Goal: Information Seeking & Learning: Find specific fact

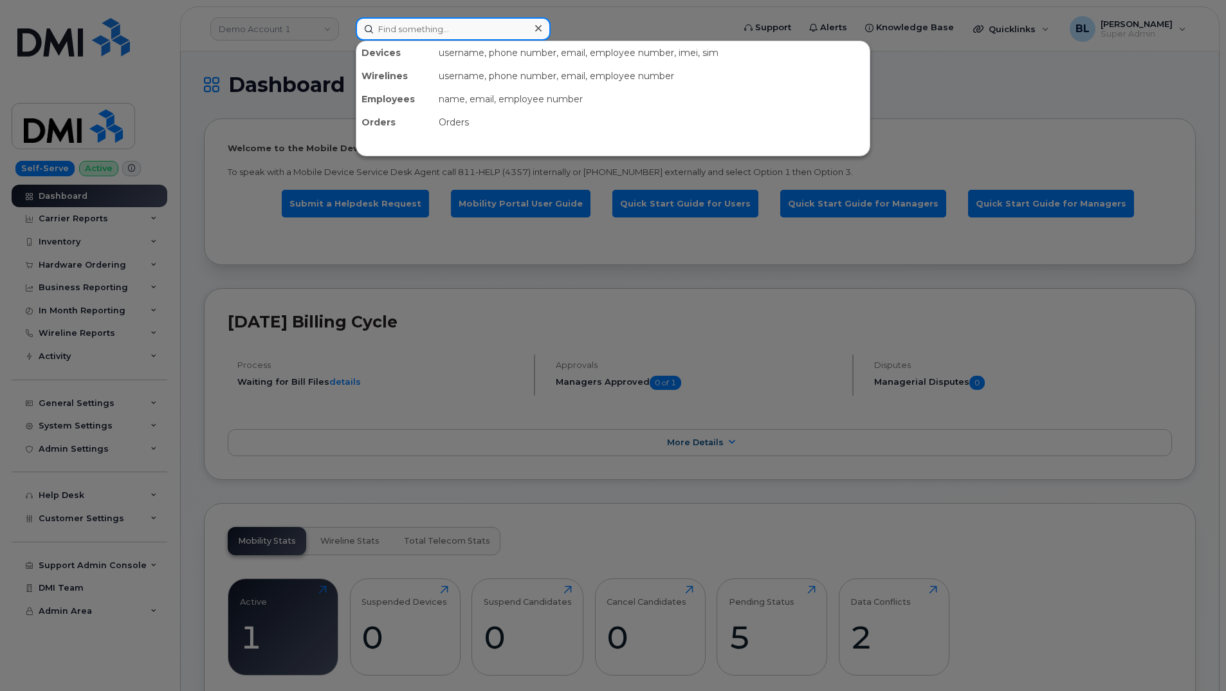
click at [445, 17] on input at bounding box center [453, 28] width 195 height 23
click at [448, 35] on input at bounding box center [453, 28] width 195 height 23
paste input "5064616192"
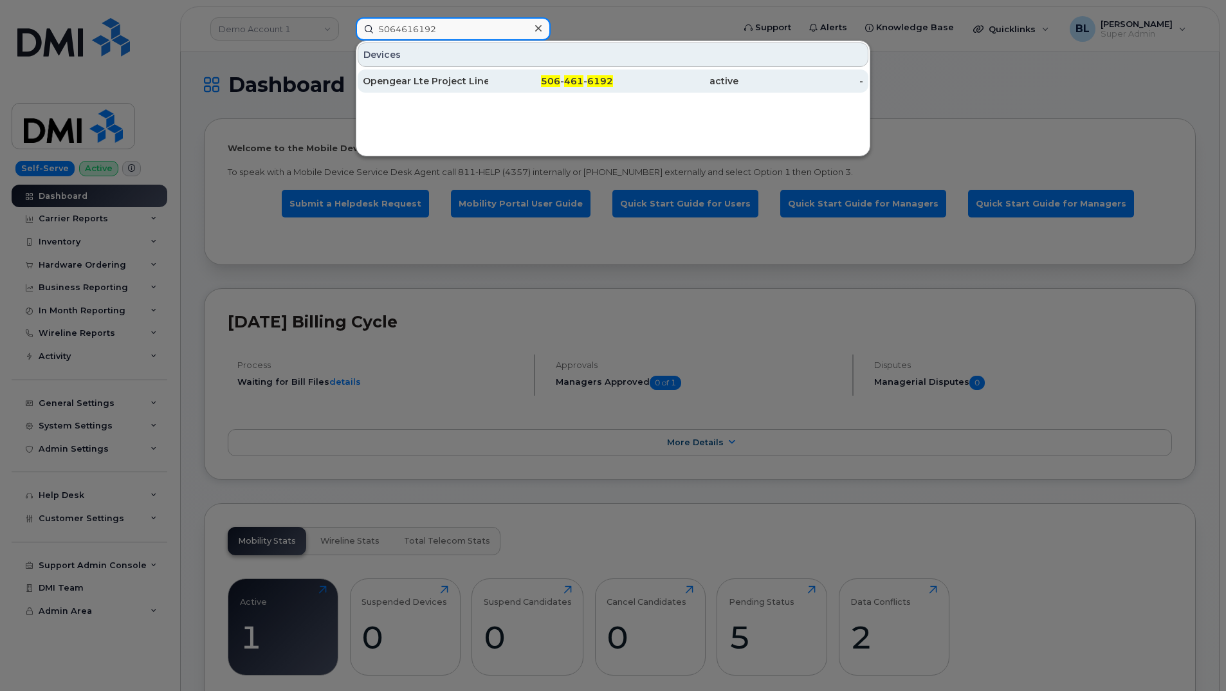
type input "5064616192"
click at [442, 87] on div "Opengear Lte Project Line 15" at bounding box center [425, 81] width 125 height 13
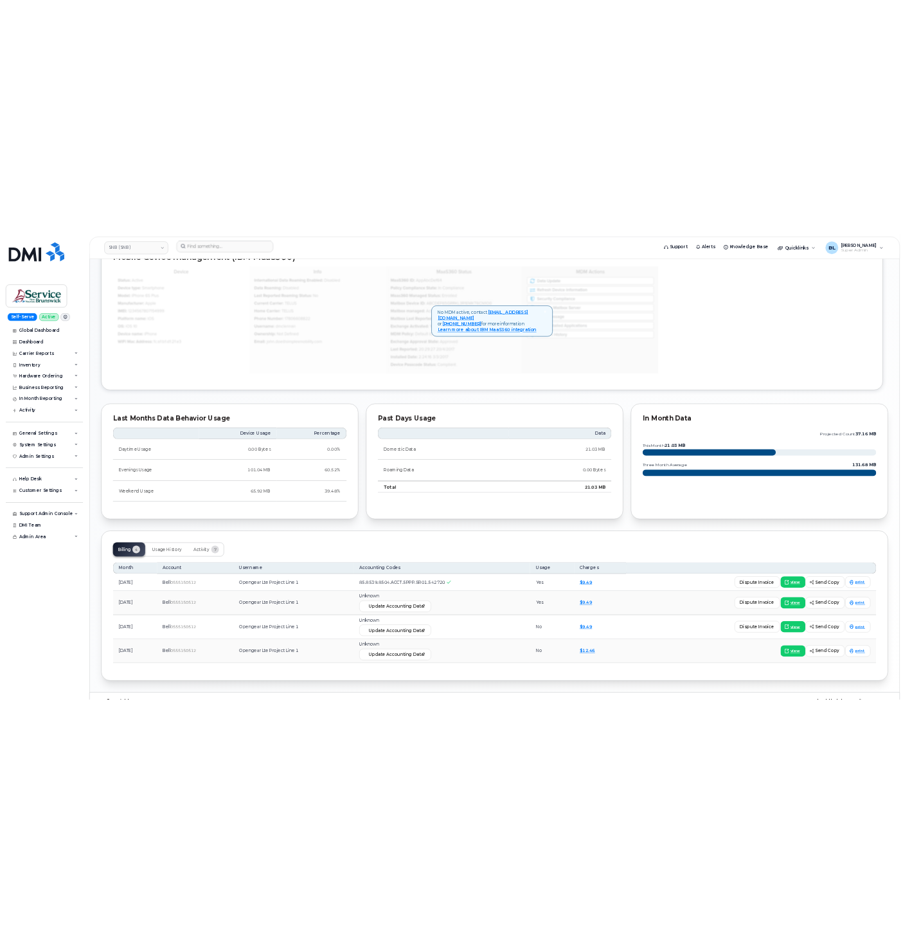
scroll to position [749, 0]
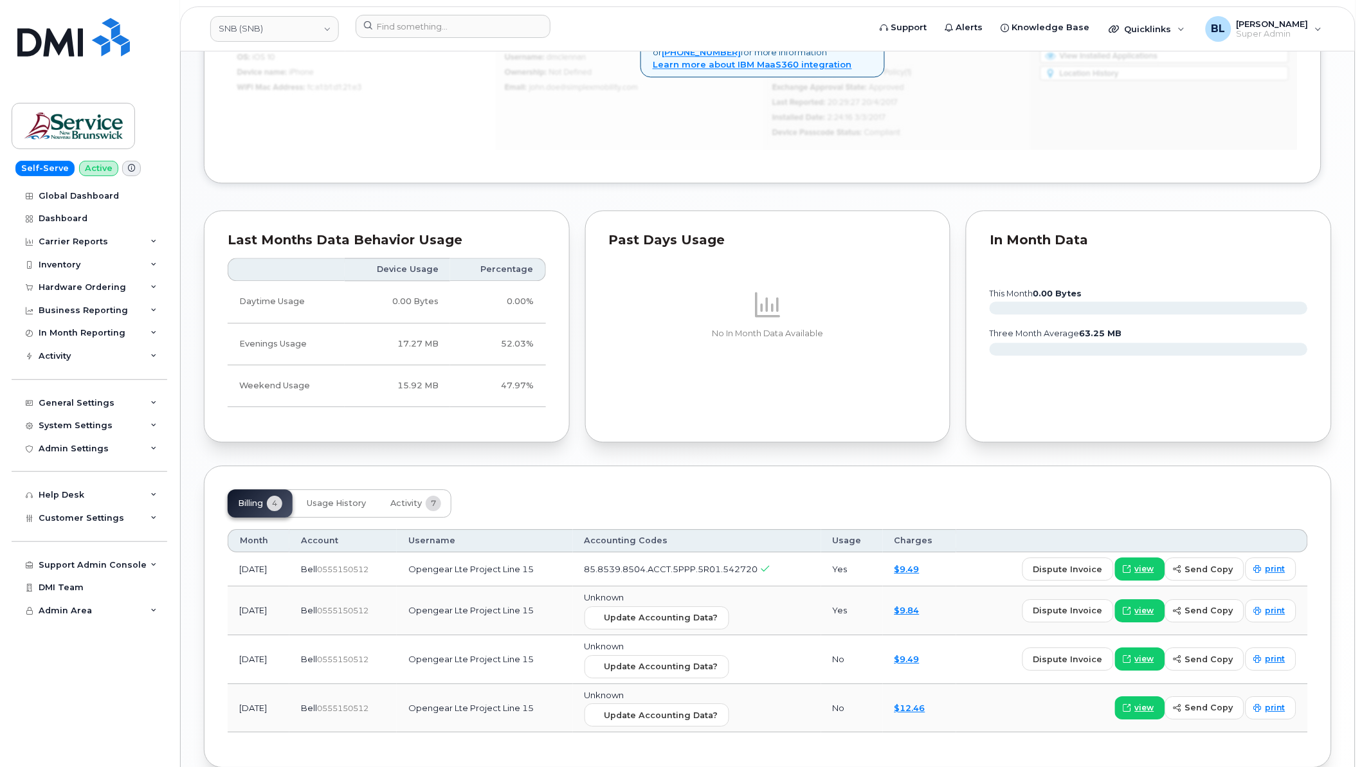
scroll to position [915, 0]
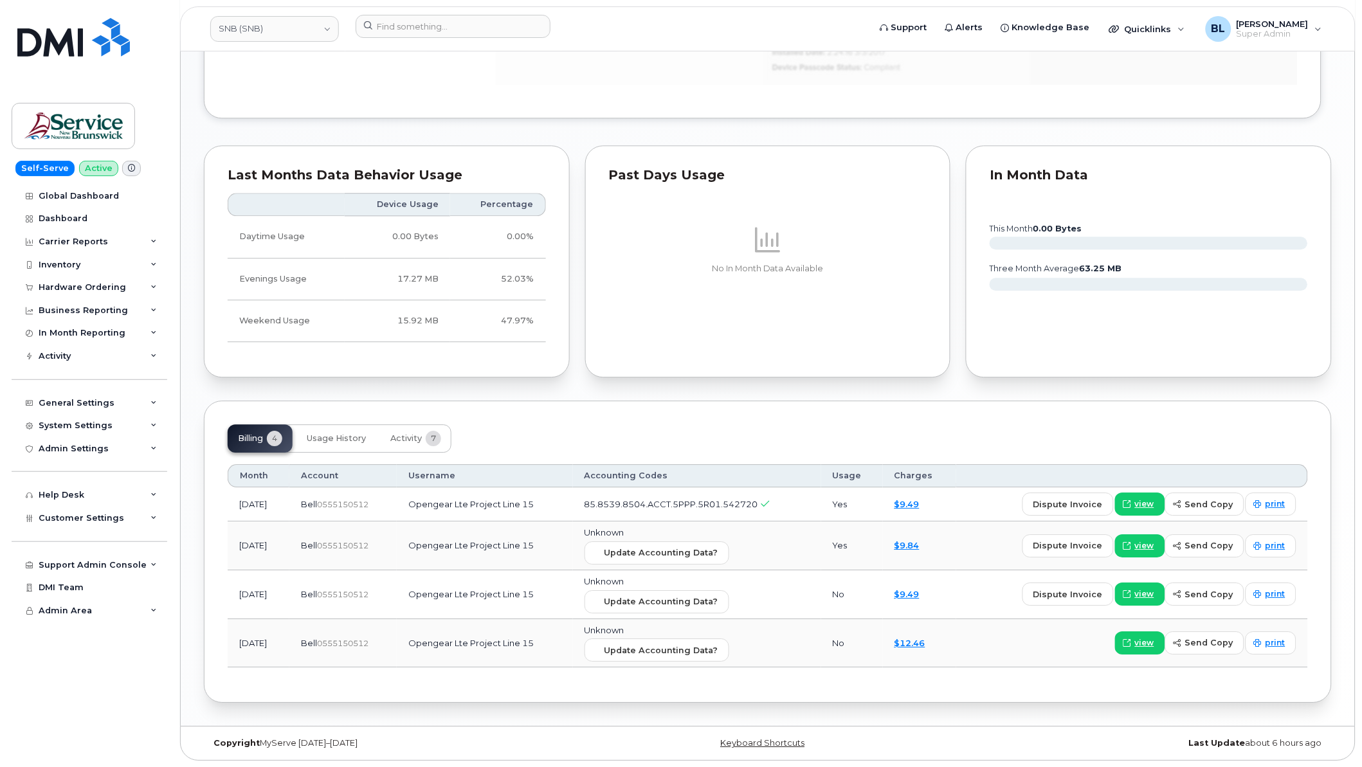
click at [1274, 380] on div "In Month Data this month 0.00 Bytes three month average 63.25 MB" at bounding box center [1148, 262] width 381 height 248
click at [108, 429] on div "System Settings" at bounding box center [90, 425] width 156 height 23
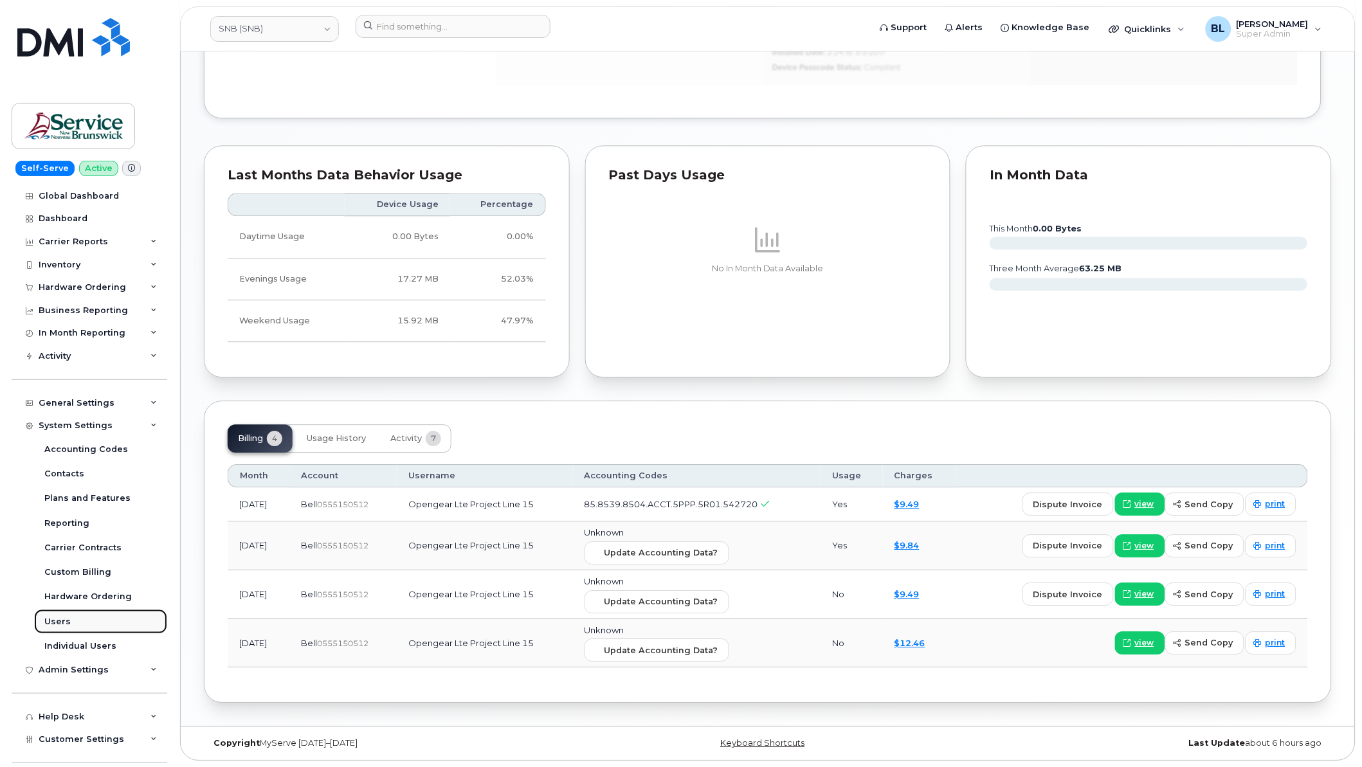
click at [82, 620] on link "Users" at bounding box center [100, 622] width 133 height 24
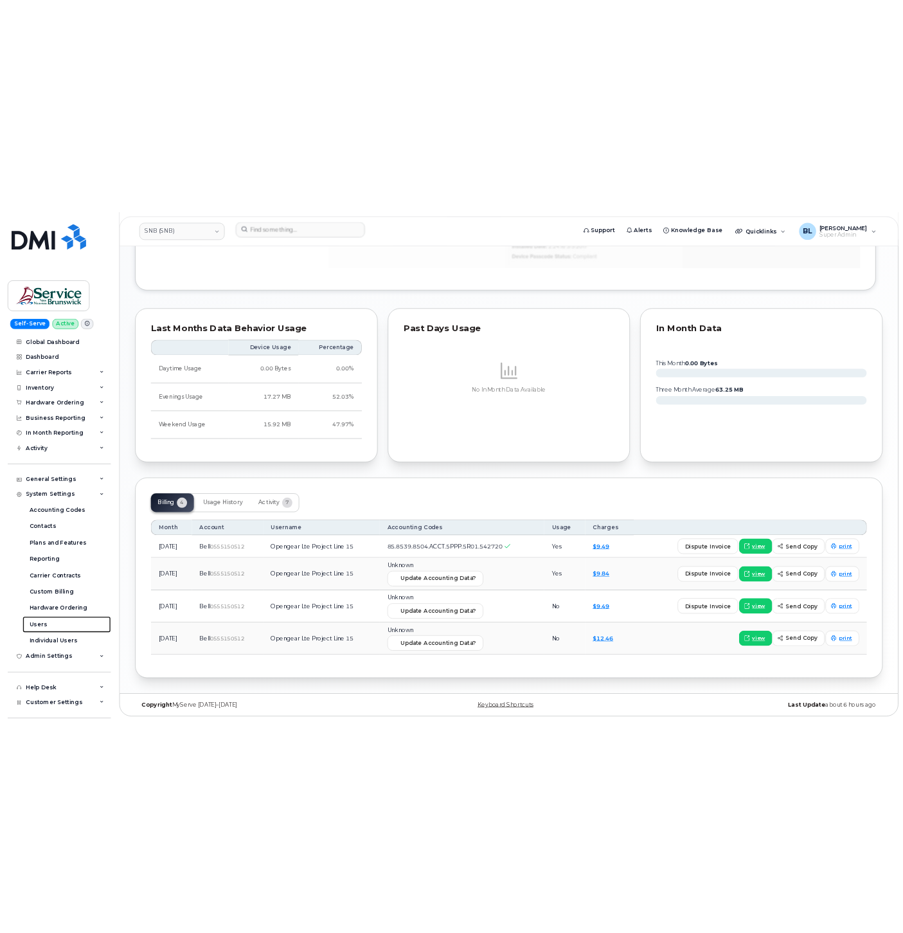
scroll to position [853, 0]
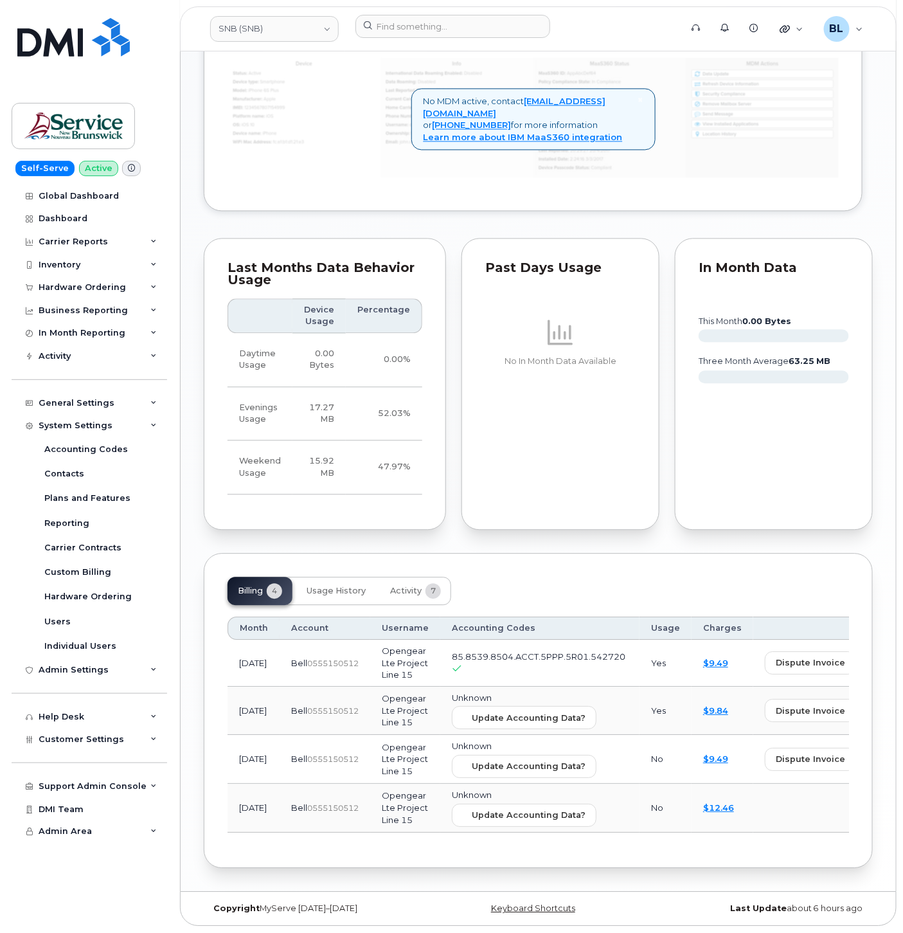
drag, startPoint x: 369, startPoint y: 140, endPoint x: 364, endPoint y: 98, distance: 42.7
click at [369, 140] on div "× No MDM active, contact helpdesk@simplexmobility.com or 1-877-689-8289 for mor…" at bounding box center [533, 118] width 611 height 140
click at [414, 23] on input at bounding box center [453, 26] width 195 height 23
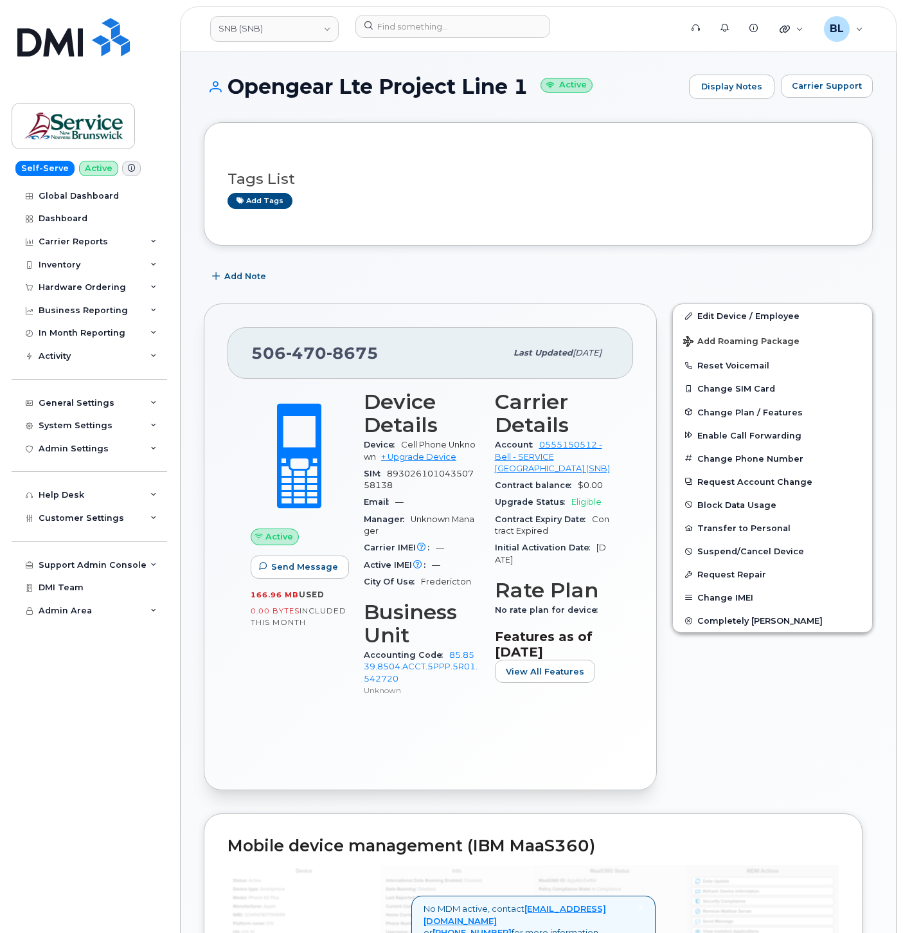
scroll to position [749, 0]
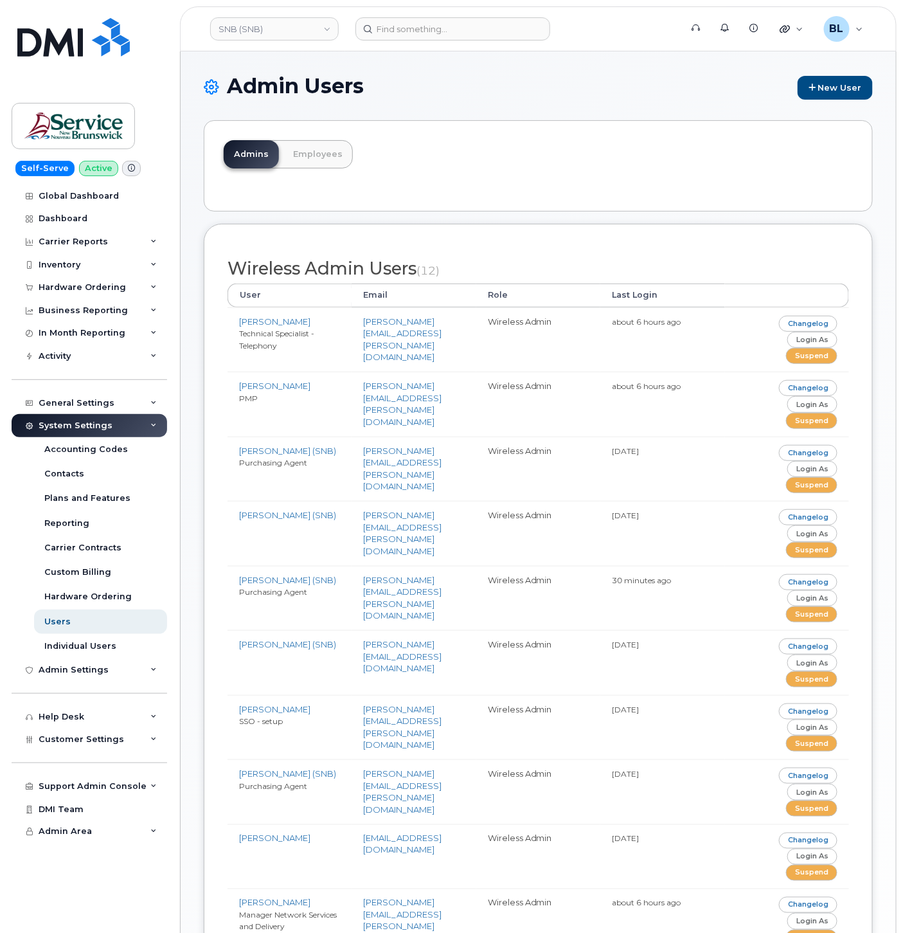
click at [393, 15] on header "SNB (SNB) Support Alerts Knowledge Base Quicklinks Suspend / Cancel Device Chan…" at bounding box center [538, 28] width 717 height 45
click at [401, 23] on input at bounding box center [453, 28] width 195 height 23
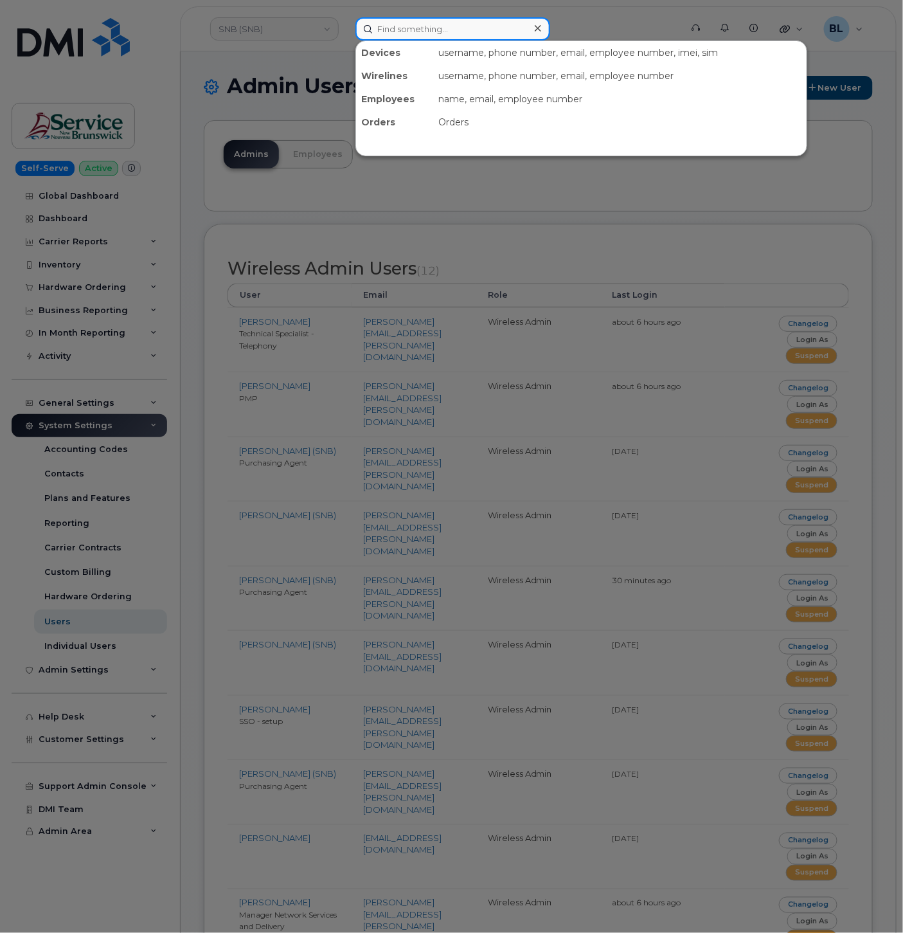
paste input "7138875626"
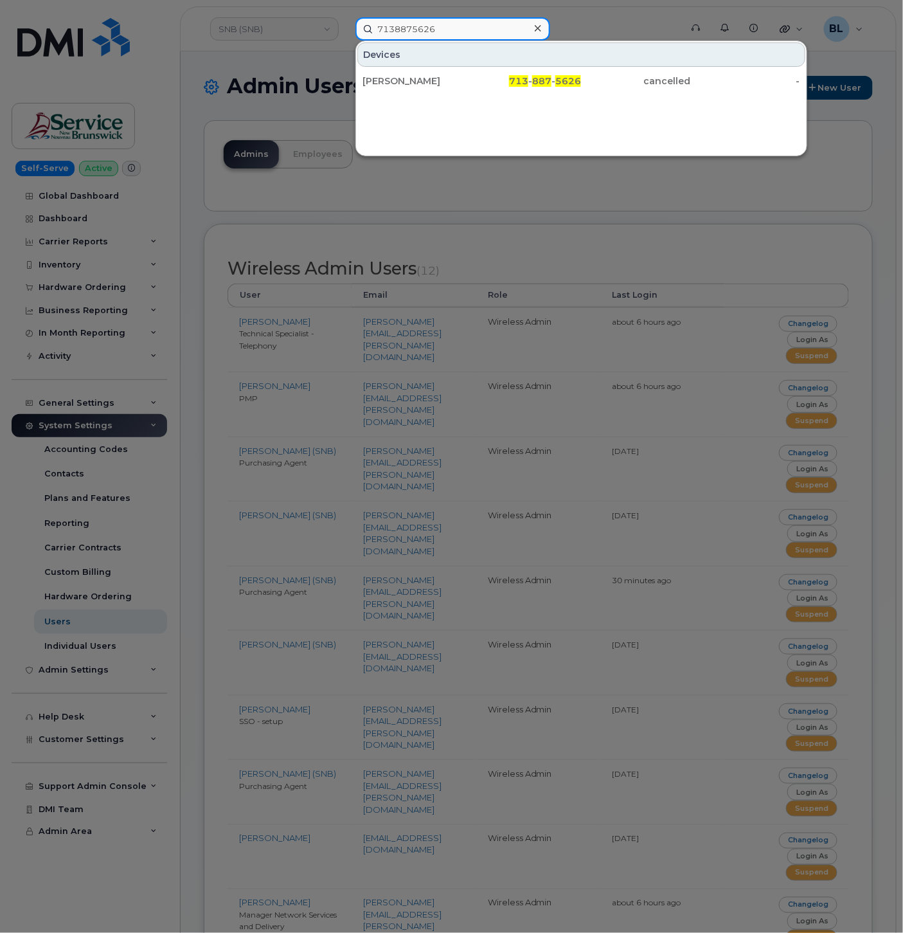
type input "7138875626"
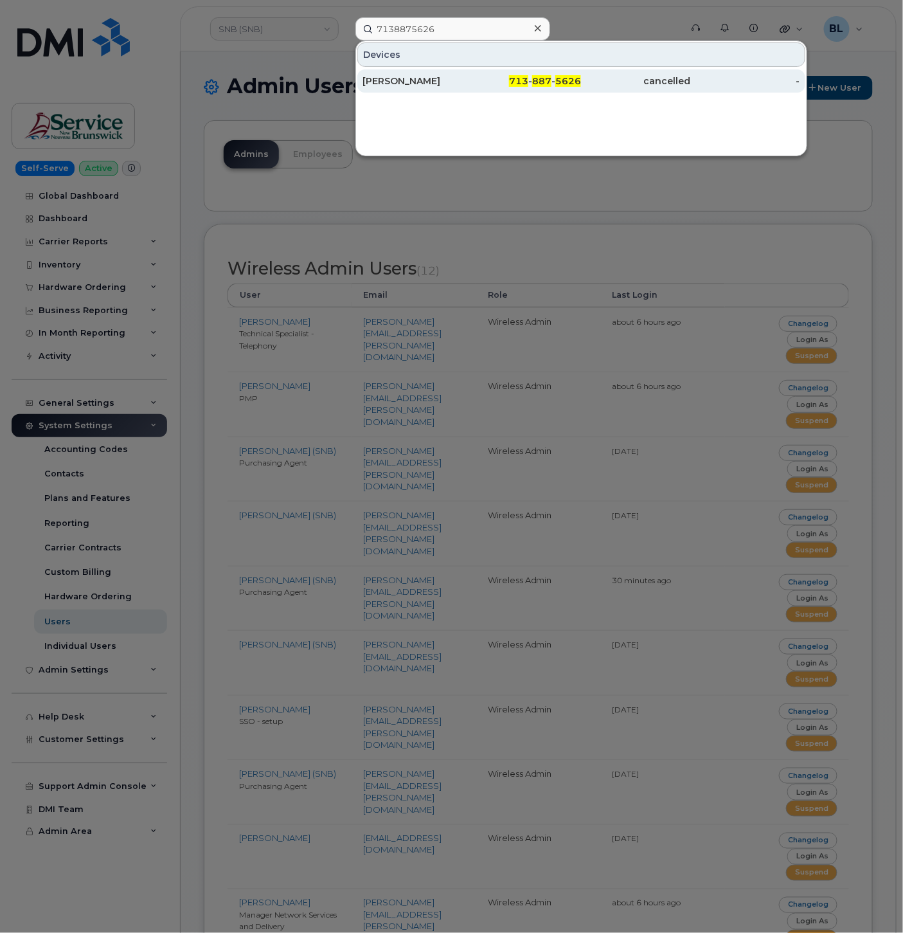
scroll to position [1, 0]
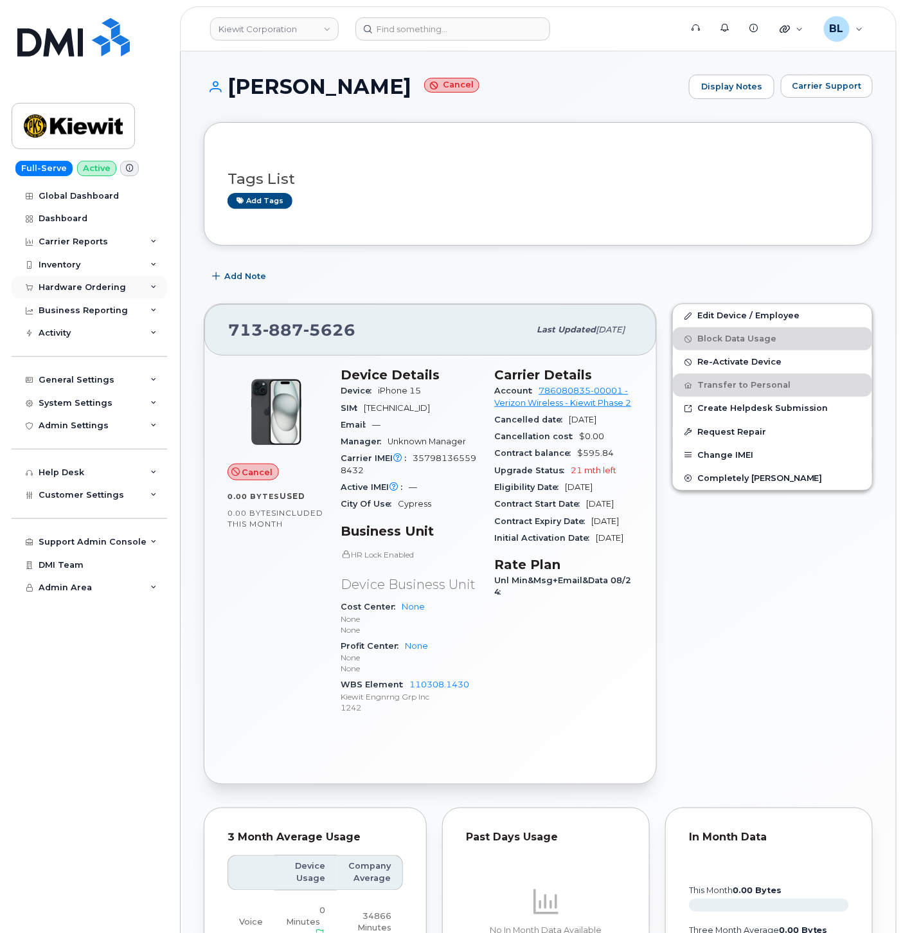
click at [85, 293] on div "Hardware Ordering" at bounding box center [90, 287] width 156 height 23
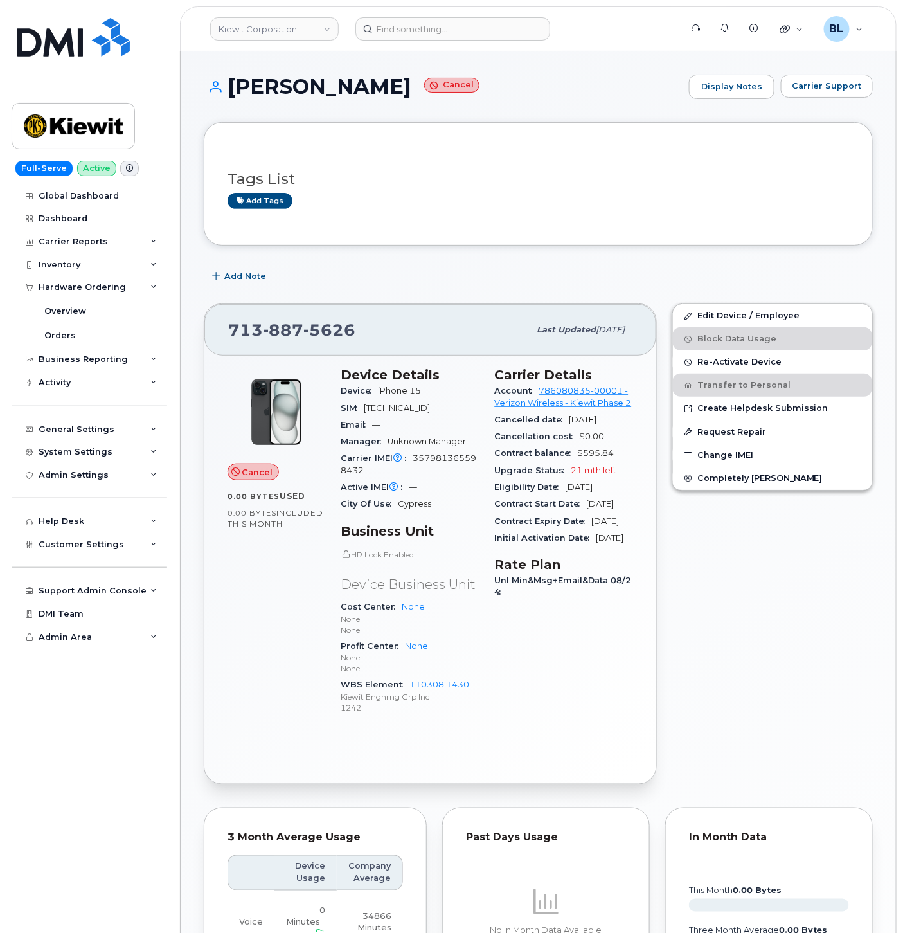
click at [298, 329] on span "887" at bounding box center [283, 329] width 41 height 19
copy span "713 887 5626"
click at [288, 119] on div "SAIDEE PORRAS Cancel Display Notes Carrier Support" at bounding box center [538, 99] width 669 height 48
drag, startPoint x: 233, startPoint y: 85, endPoint x: 307, endPoint y: 91, distance: 73.5
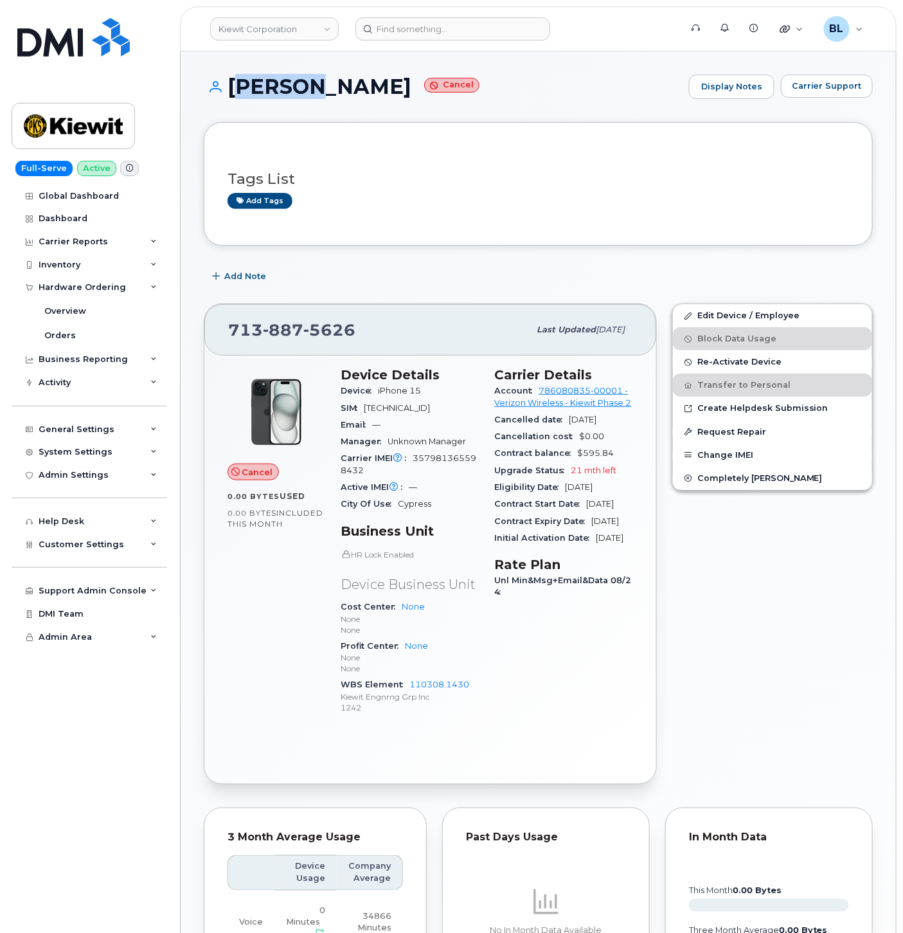
click at [307, 91] on h1 "SAIDEE PORRAS Cancel" at bounding box center [443, 86] width 479 height 23
copy h1 "SAIDEE"
click at [303, 330] on span "5626" at bounding box center [329, 329] width 52 height 19
click at [303, 328] on span "5626" at bounding box center [329, 329] width 52 height 19
click at [266, 325] on span "887" at bounding box center [283, 329] width 41 height 19
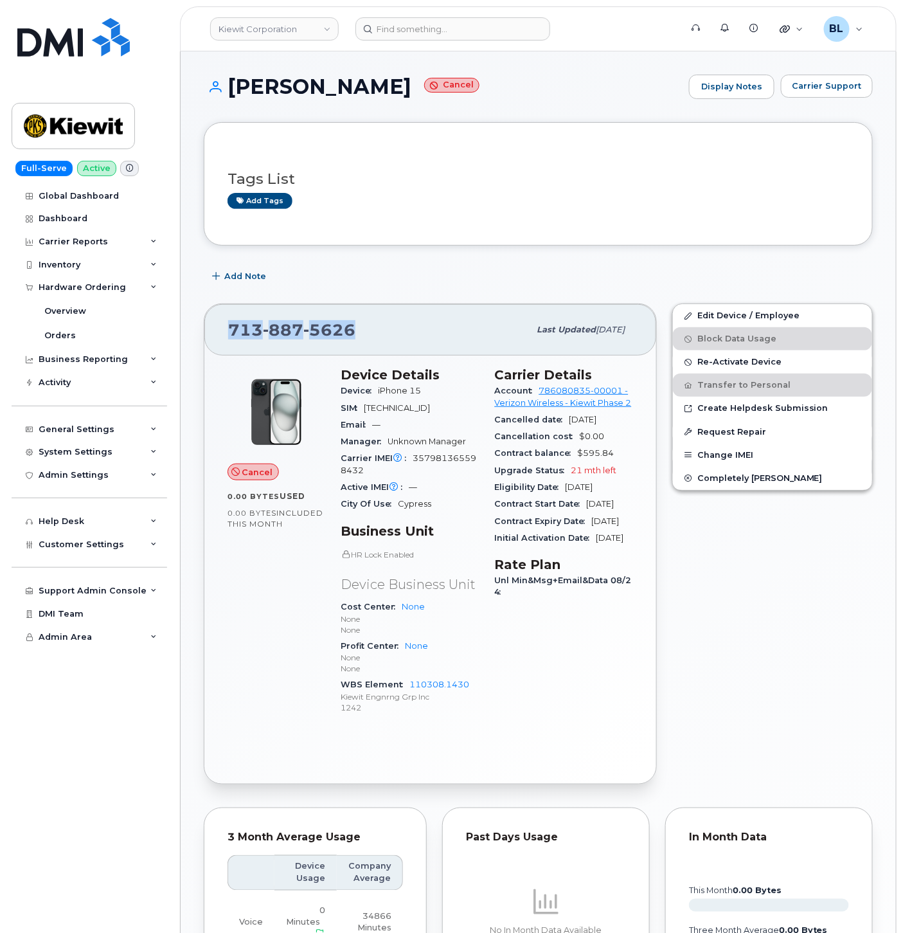
click at [266, 325] on span "887" at bounding box center [283, 329] width 41 height 19
copy span "713 887 5626"
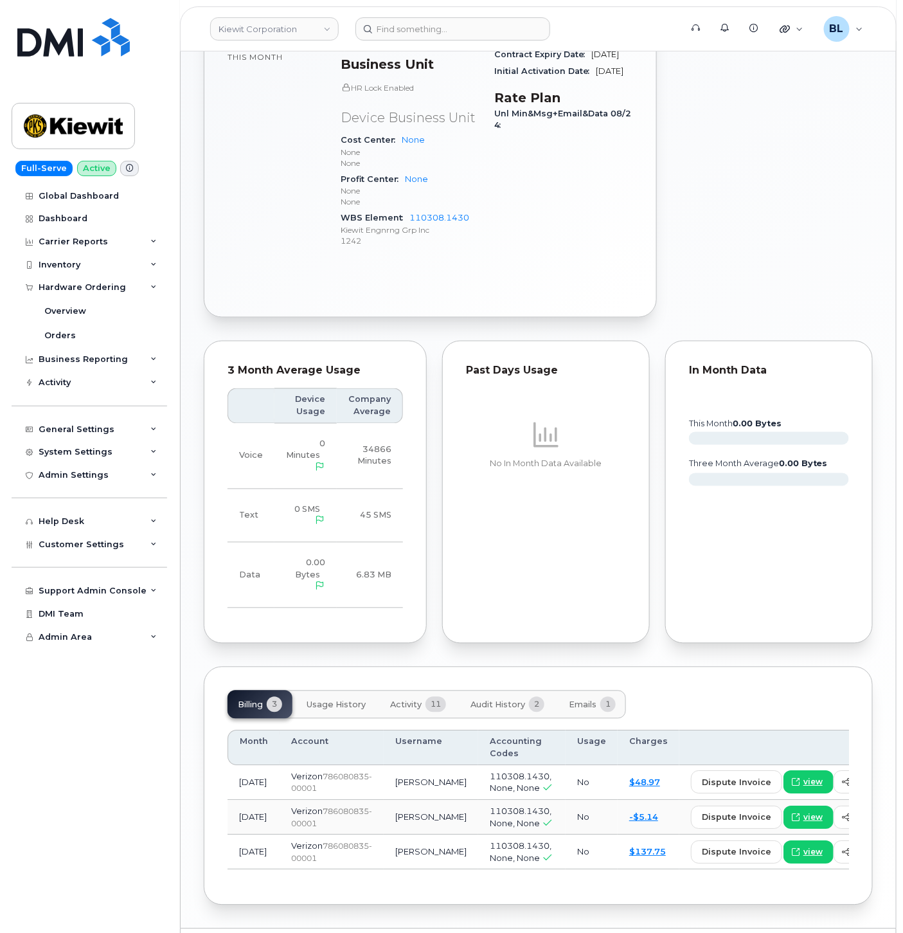
scroll to position [544, 0]
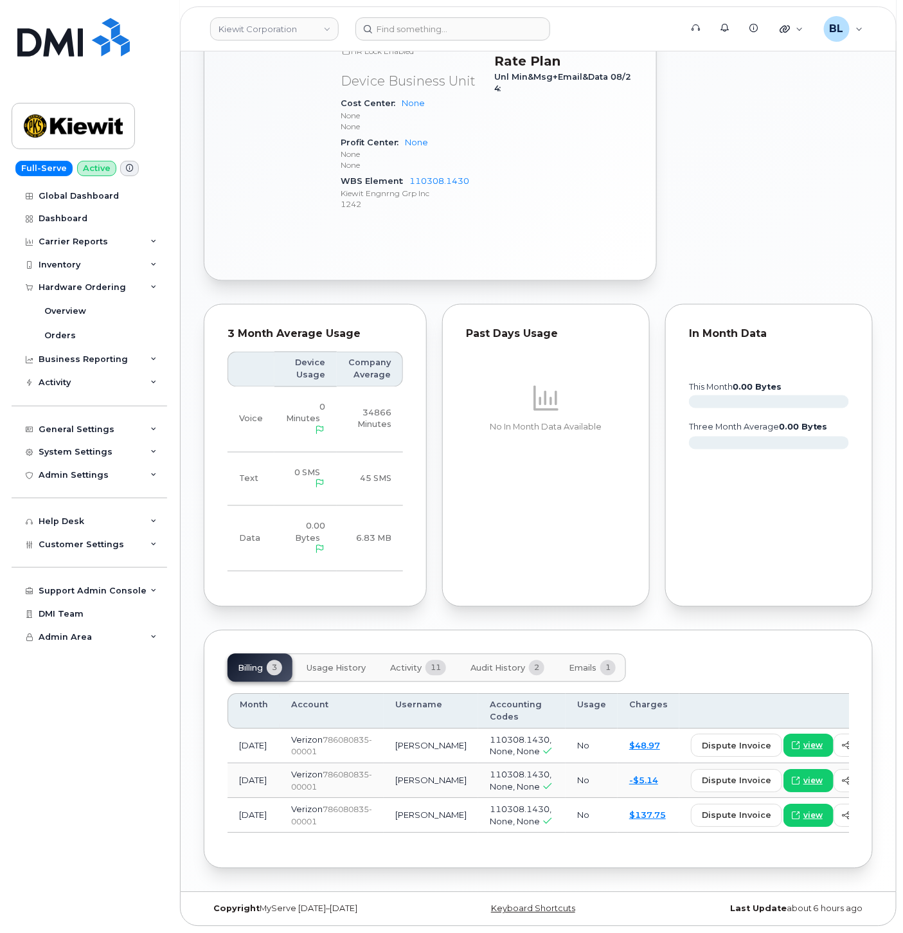
click at [410, 654] on button "Activity 11" at bounding box center [418, 668] width 77 height 28
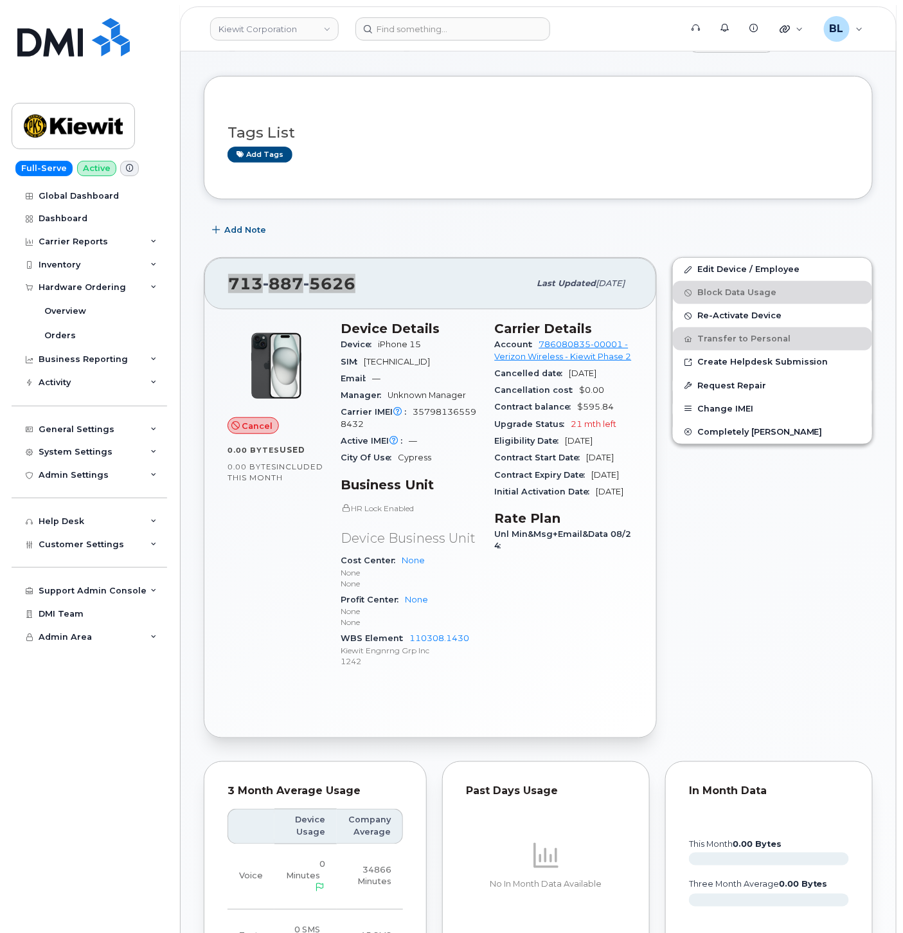
scroll to position [0, 0]
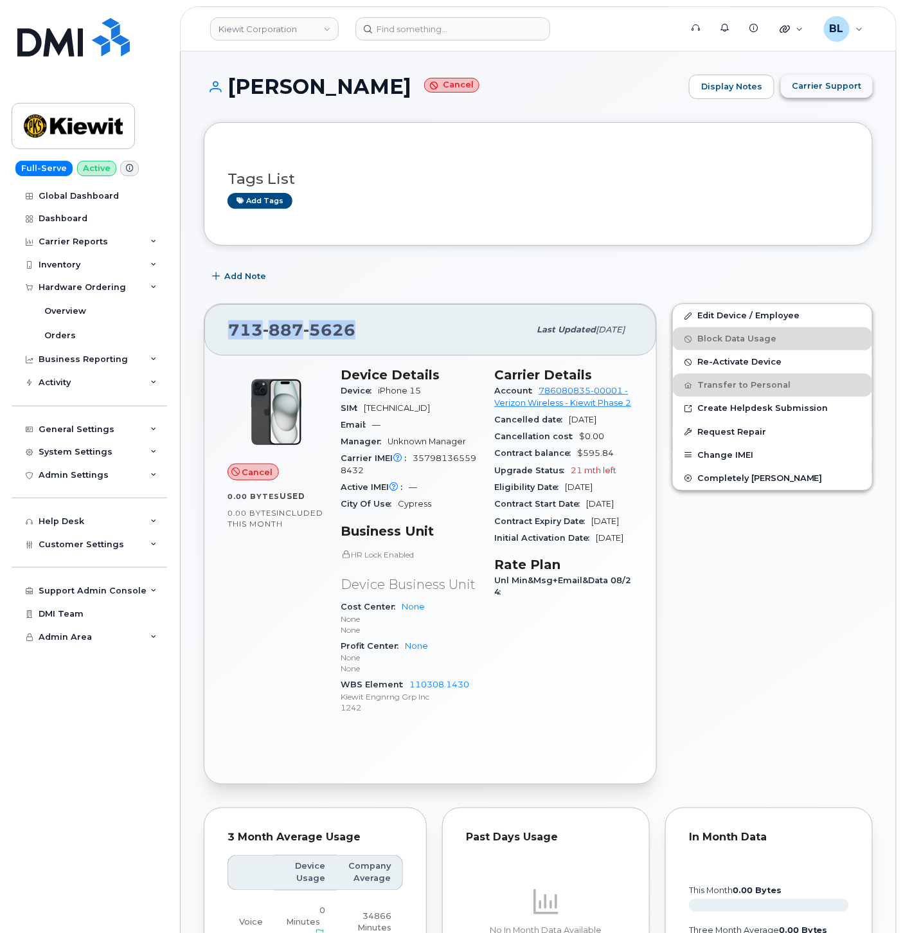
click at [835, 84] on span "Carrier Support" at bounding box center [827, 86] width 70 height 12
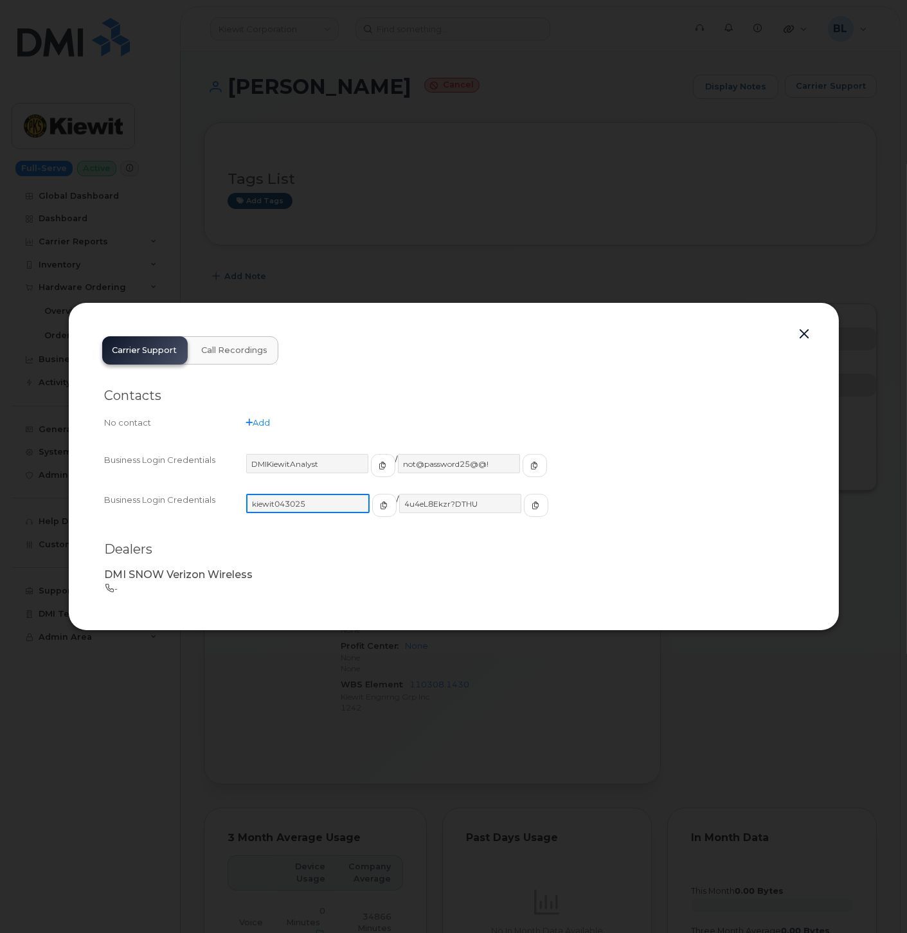
drag, startPoint x: 301, startPoint y: 498, endPoint x: 248, endPoint y: 511, distance: 54.3
click at [248, 511] on input "kiewit043025" at bounding box center [307, 503] width 123 height 19
click at [483, 506] on input "4u4eL8Ekzr?DTHU" at bounding box center [459, 503] width 123 height 19
drag, startPoint x: 455, startPoint y: 497, endPoint x: 390, endPoint y: 502, distance: 65.1
click at [398, 502] on input "4u4eL8Ekzr?DTHU" at bounding box center [459, 503] width 123 height 19
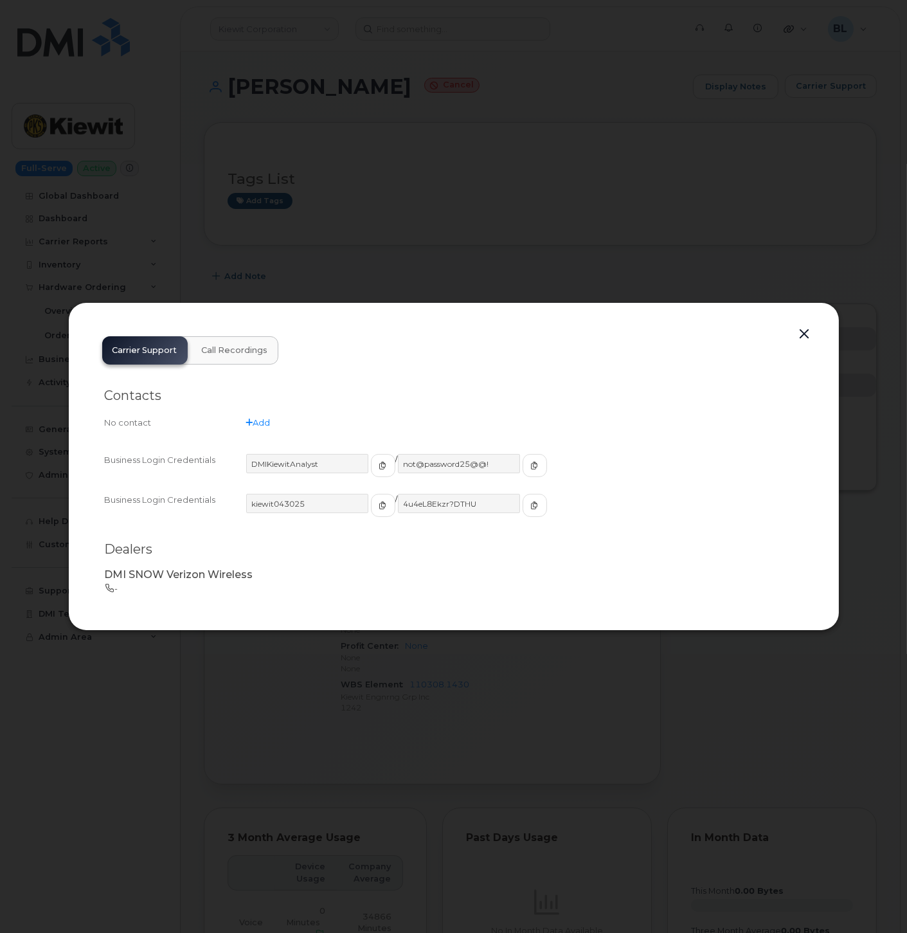
click at [779, 221] on div at bounding box center [453, 466] width 907 height 933
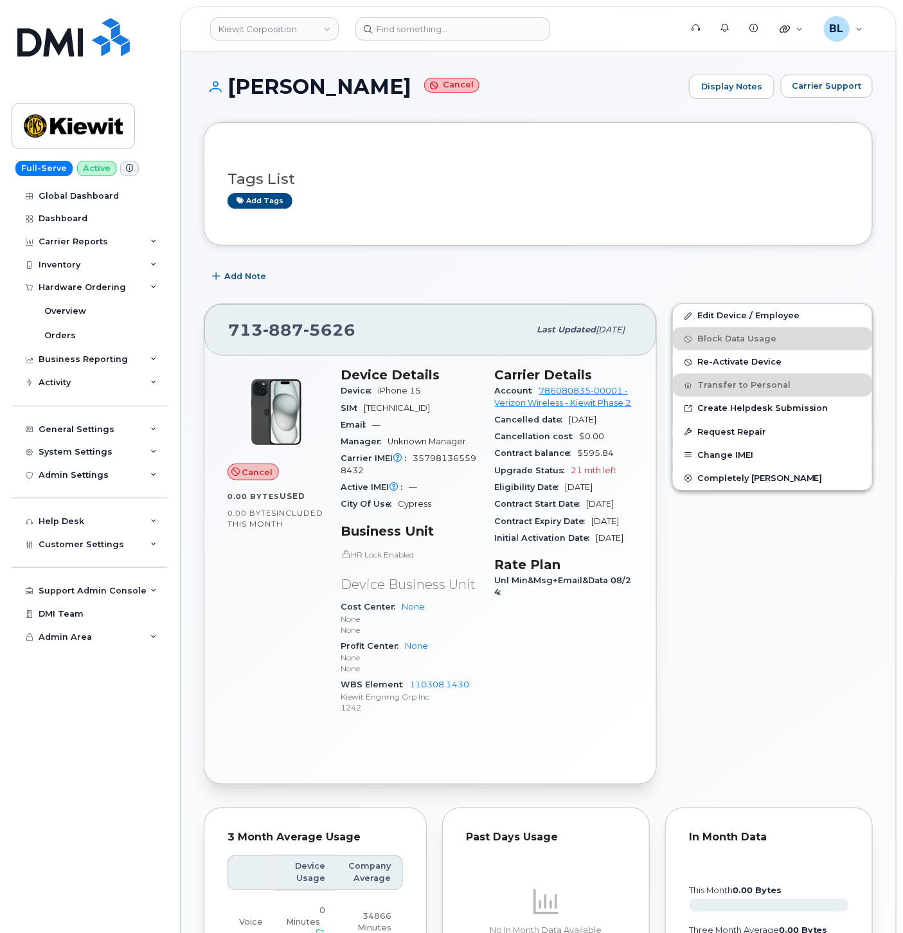
click at [260, 315] on div "713 887 5626 Last updated Sep 09, 2025" at bounding box center [430, 329] width 452 height 51
click at [281, 334] on span "887" at bounding box center [283, 329] width 41 height 19
copy span "713 887 5626"
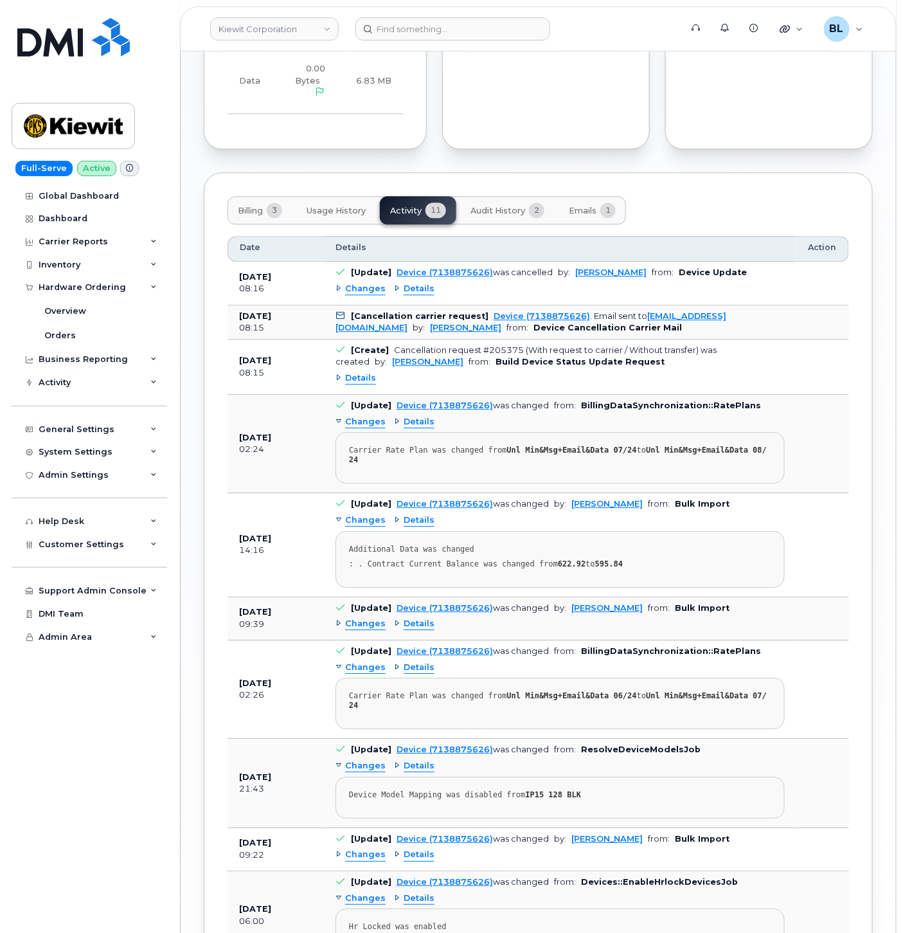
scroll to position [934, 0]
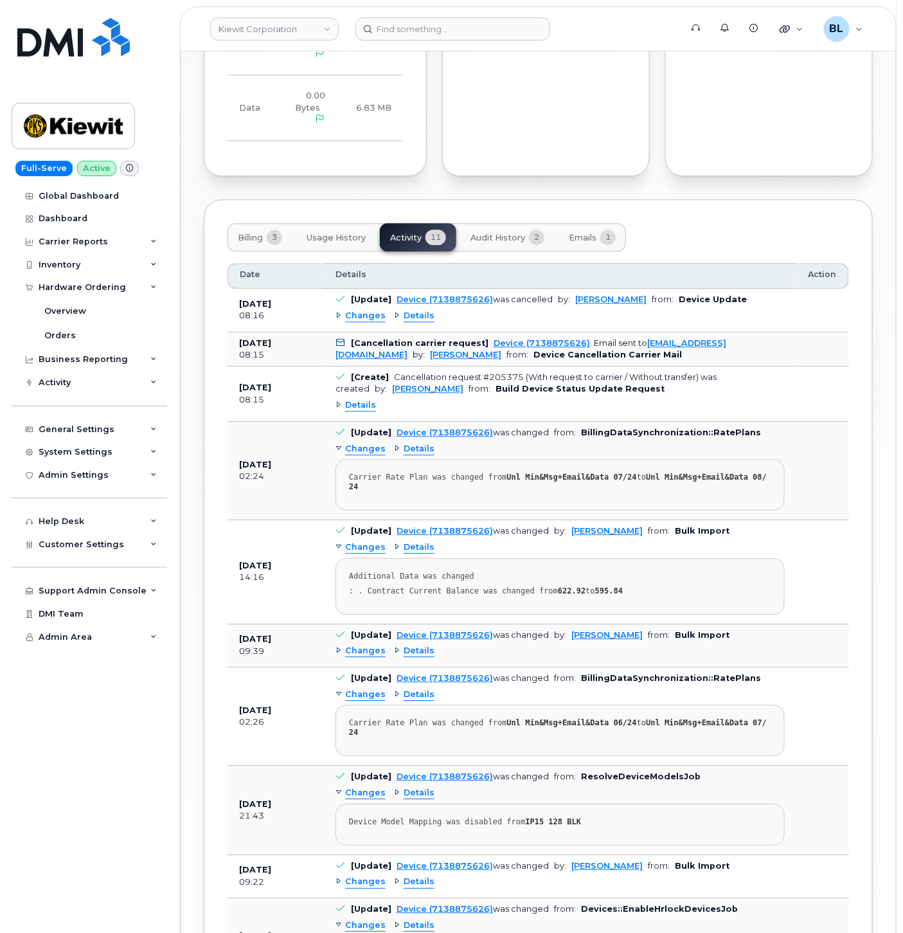
click at [750, 216] on div "Billing 3 Usage History Activity 11 Audit History 2 Emails 1 Date Details Actio…" at bounding box center [538, 637] width 669 height 876
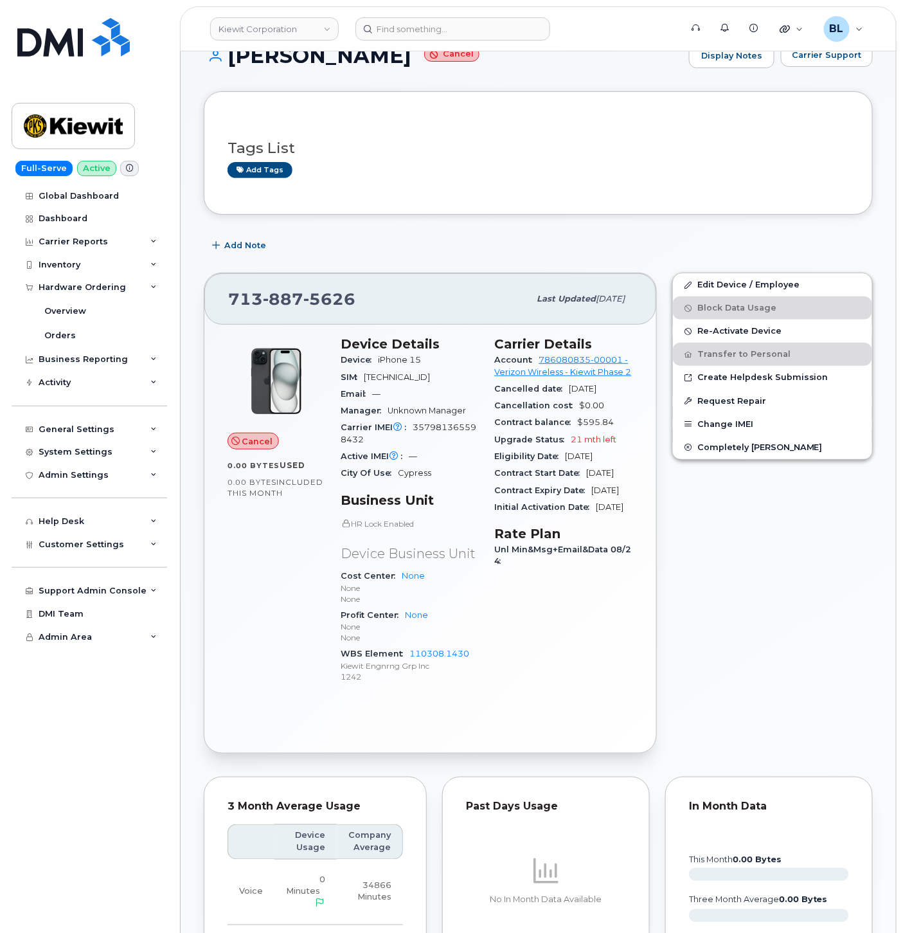
scroll to position [0, 0]
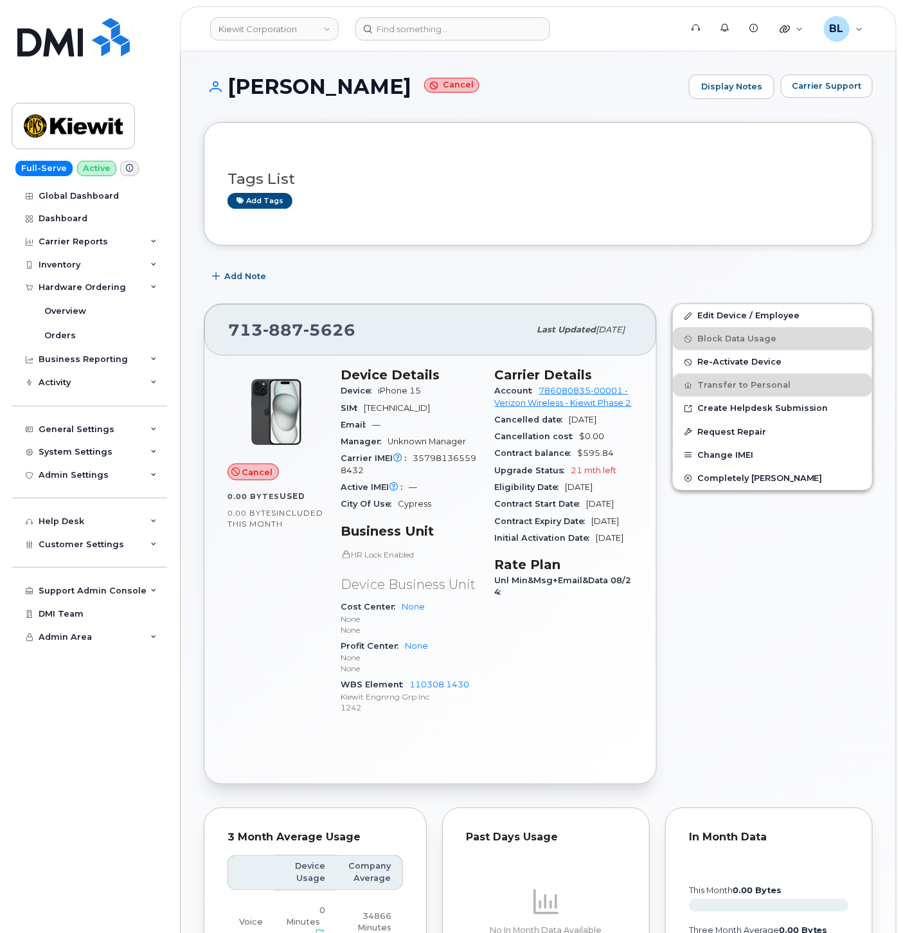
click at [296, 332] on span "887" at bounding box center [283, 329] width 41 height 19
copy span "713 887 5626"
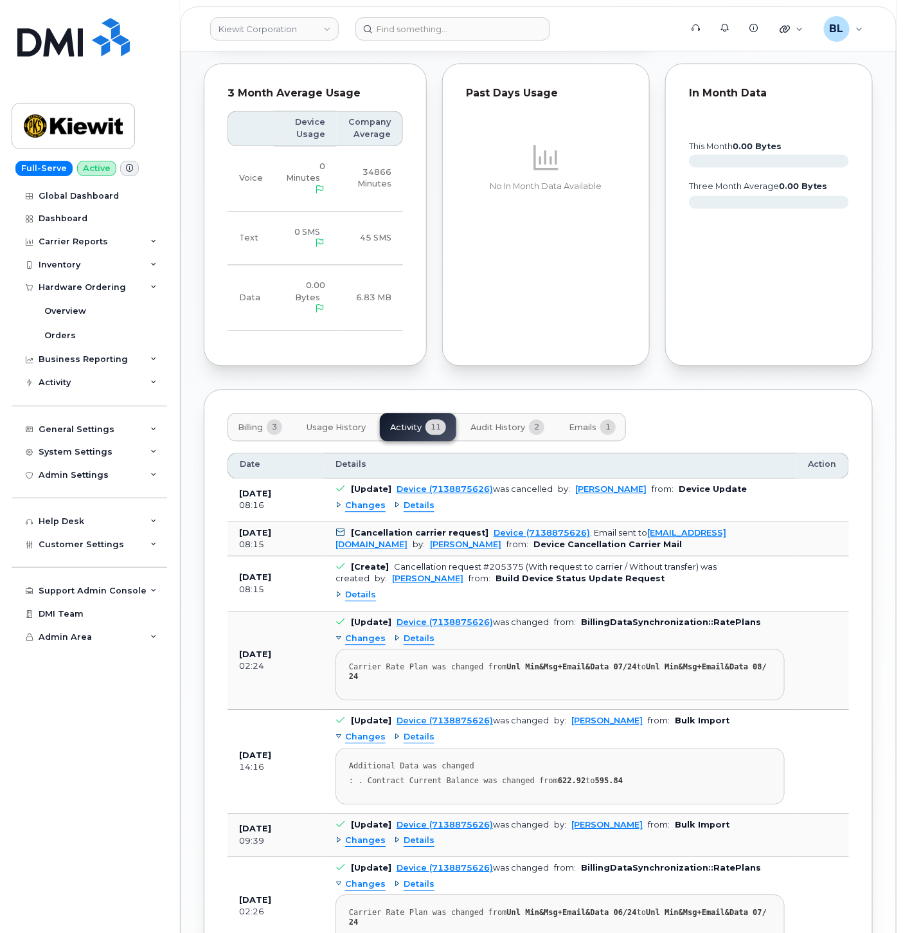
click at [266, 420] on button "Billing 3" at bounding box center [260, 427] width 65 height 28
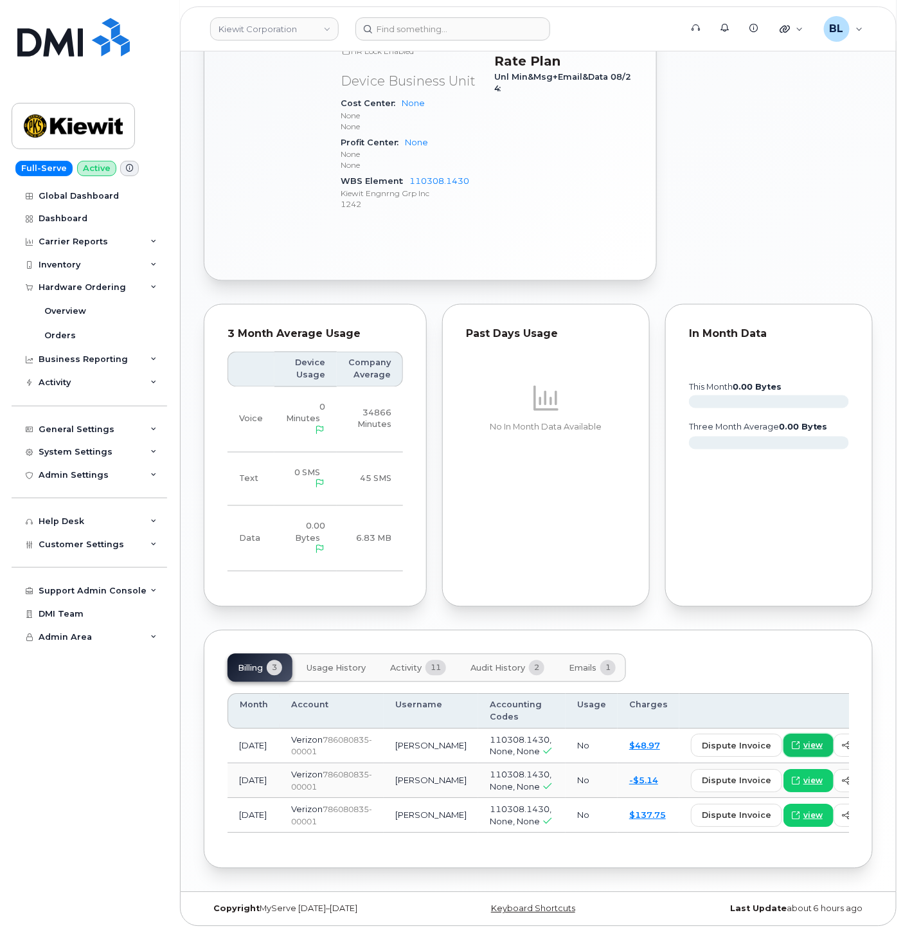
click at [804, 740] on span "view" at bounding box center [813, 746] width 19 height 12
click at [804, 810] on span "view" at bounding box center [813, 816] width 19 height 12
click at [133, 238] on div "Carrier Reports" at bounding box center [90, 241] width 156 height 23
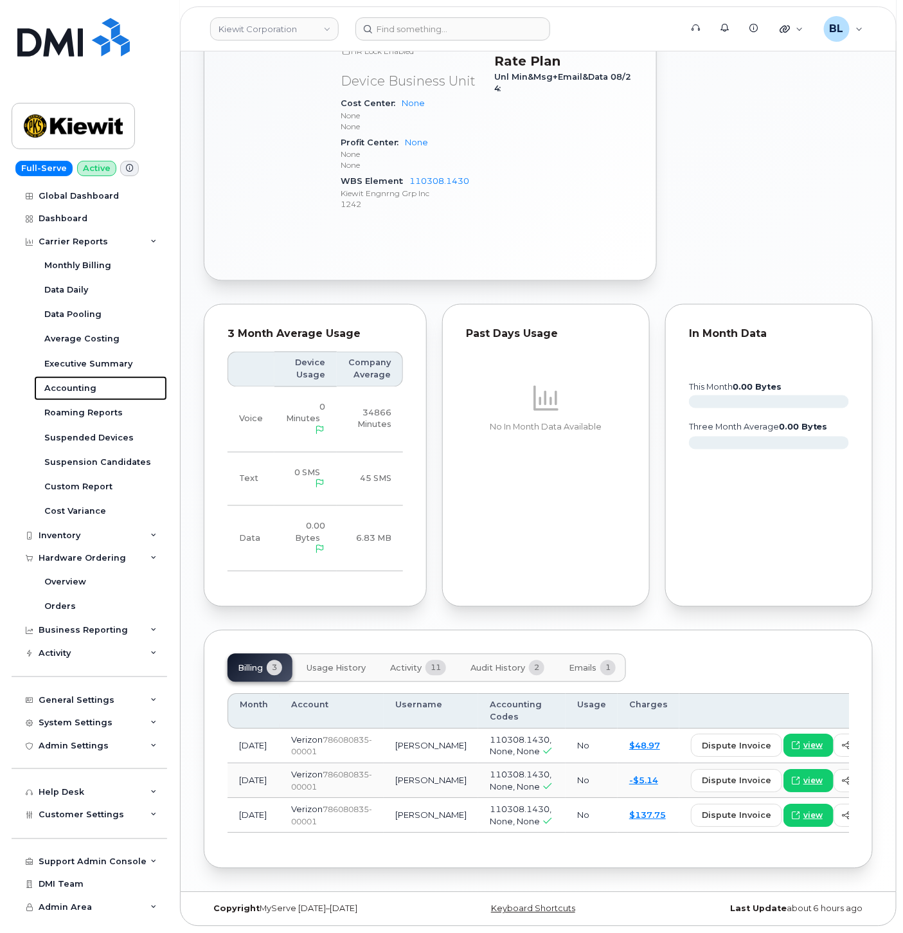
scroll to position [0, 0]
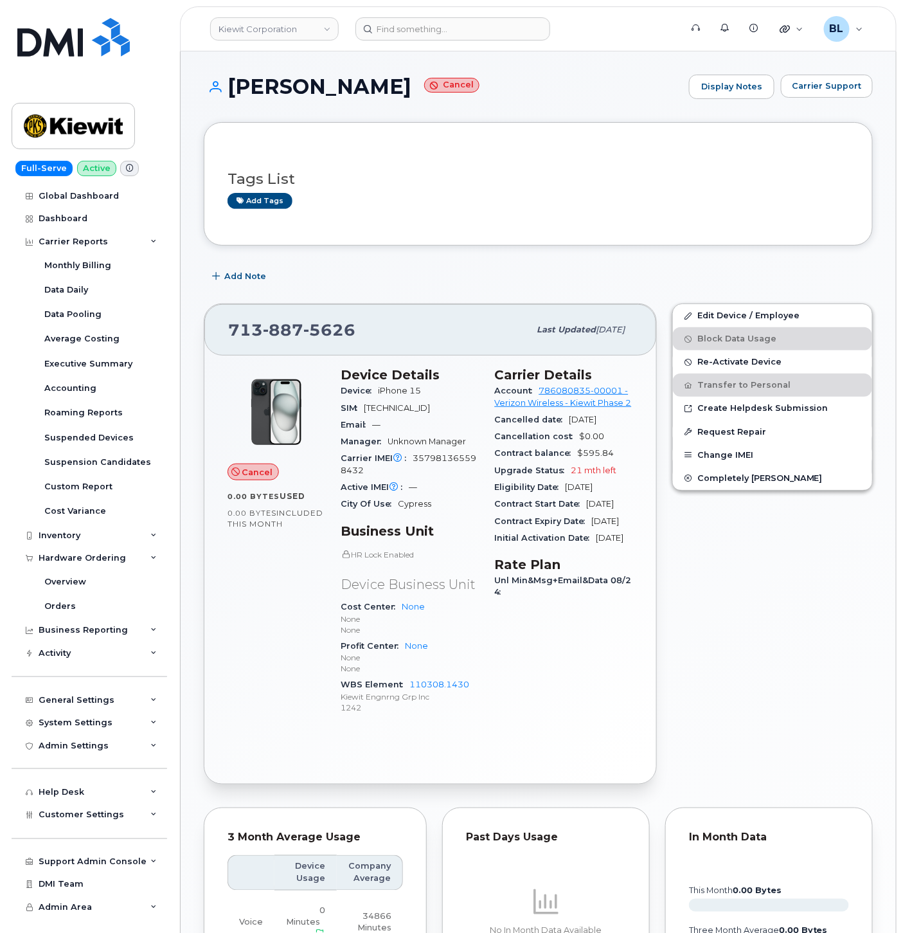
drag, startPoint x: 220, startPoint y: 86, endPoint x: 406, endPoint y: 87, distance: 186.5
click at [406, 87] on h1 "SAIDEE PORRAS Cancel" at bounding box center [443, 86] width 479 height 23
copy h1 "SAIDEE PORRAS"
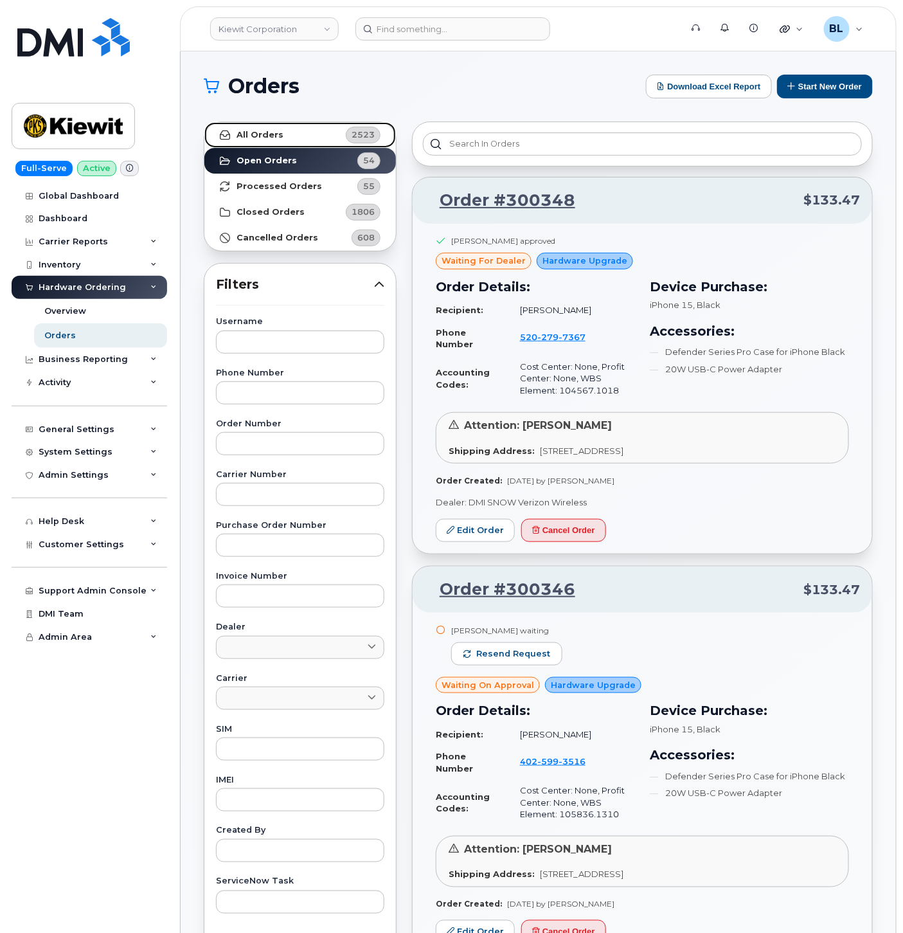
click at [277, 138] on strong "All Orders" at bounding box center [260, 135] width 47 height 10
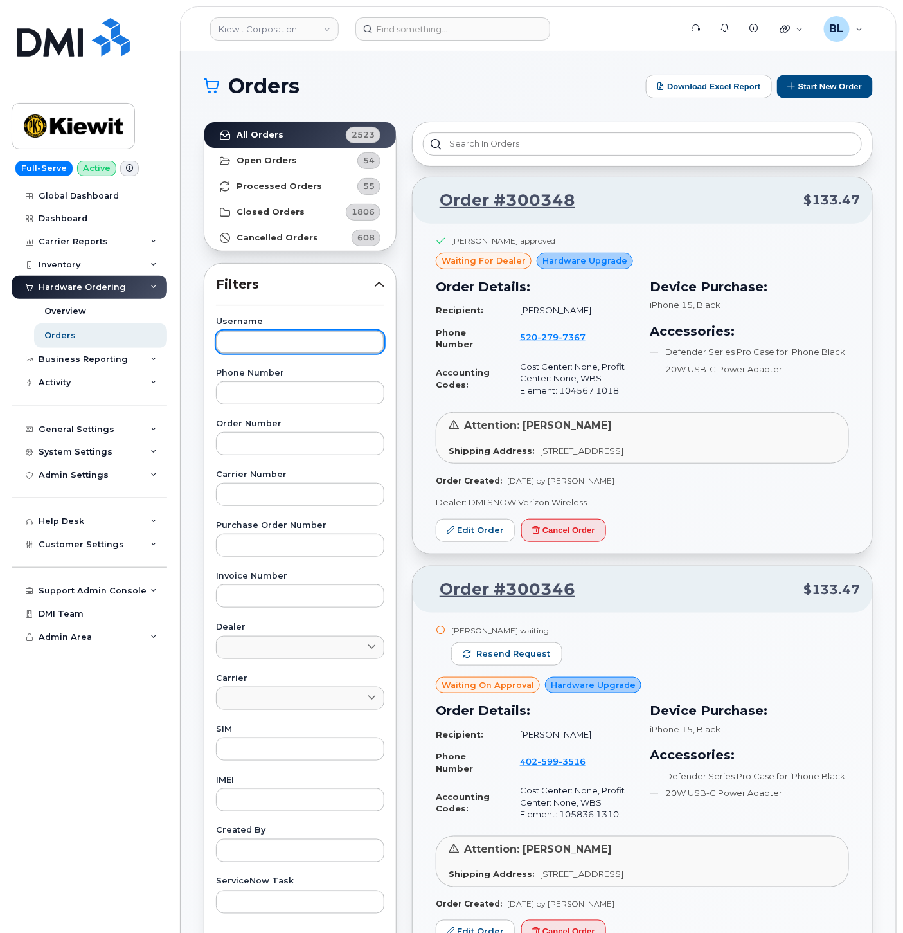
click at [284, 332] on input "text" at bounding box center [300, 341] width 168 height 23
click at [292, 386] on input "text" at bounding box center [300, 392] width 168 height 23
paste input "7138875626"
type input "7138875626"
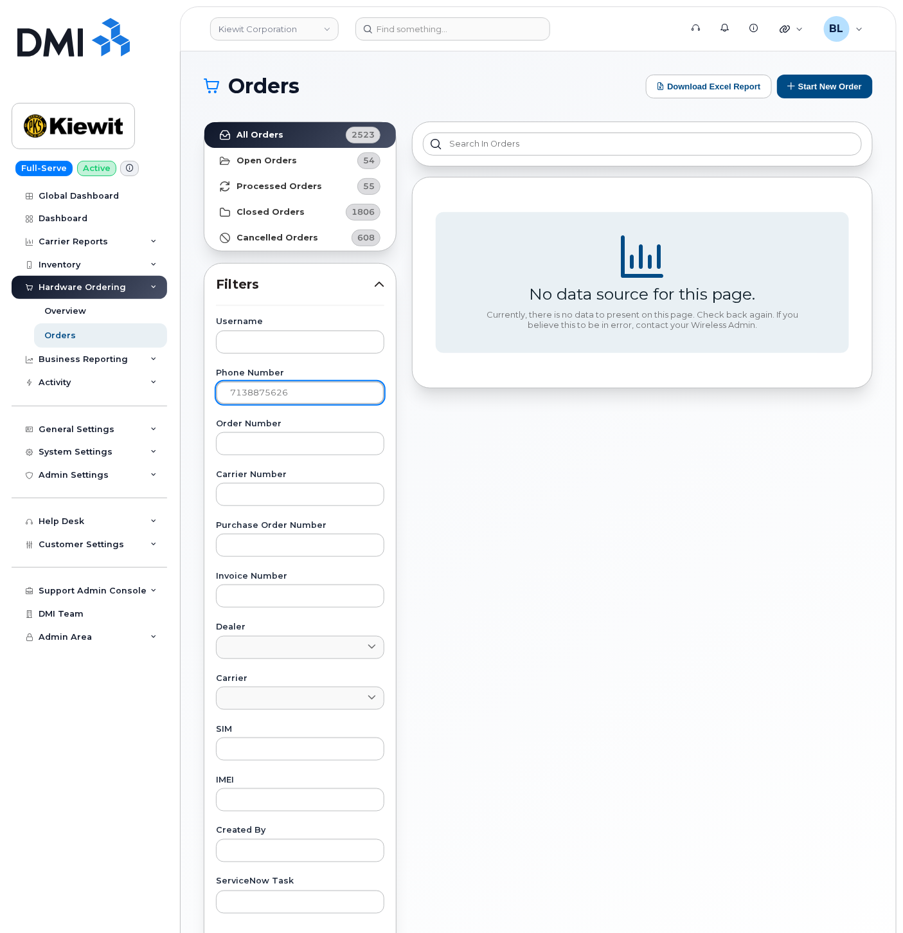
click at [317, 395] on input "7138875626" at bounding box center [300, 392] width 168 height 23
click at [317, 341] on input "text" at bounding box center [300, 341] width 168 height 23
paste input "SAIDEE"
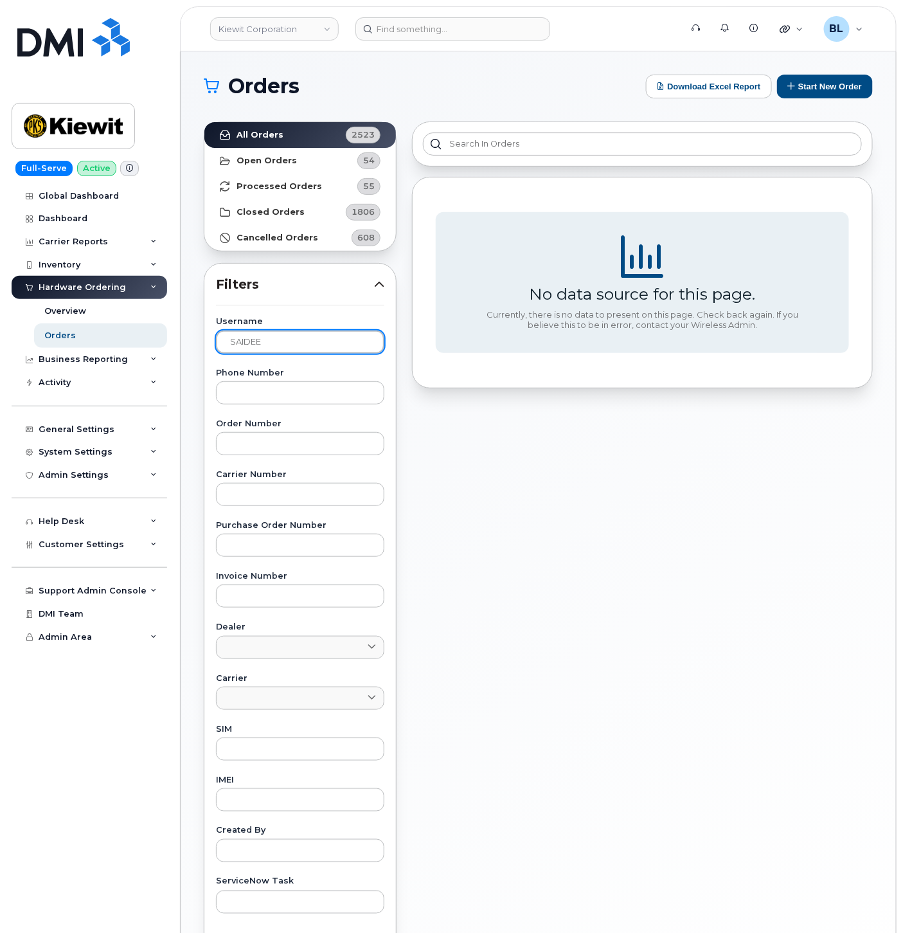
type input "SAIDEE"
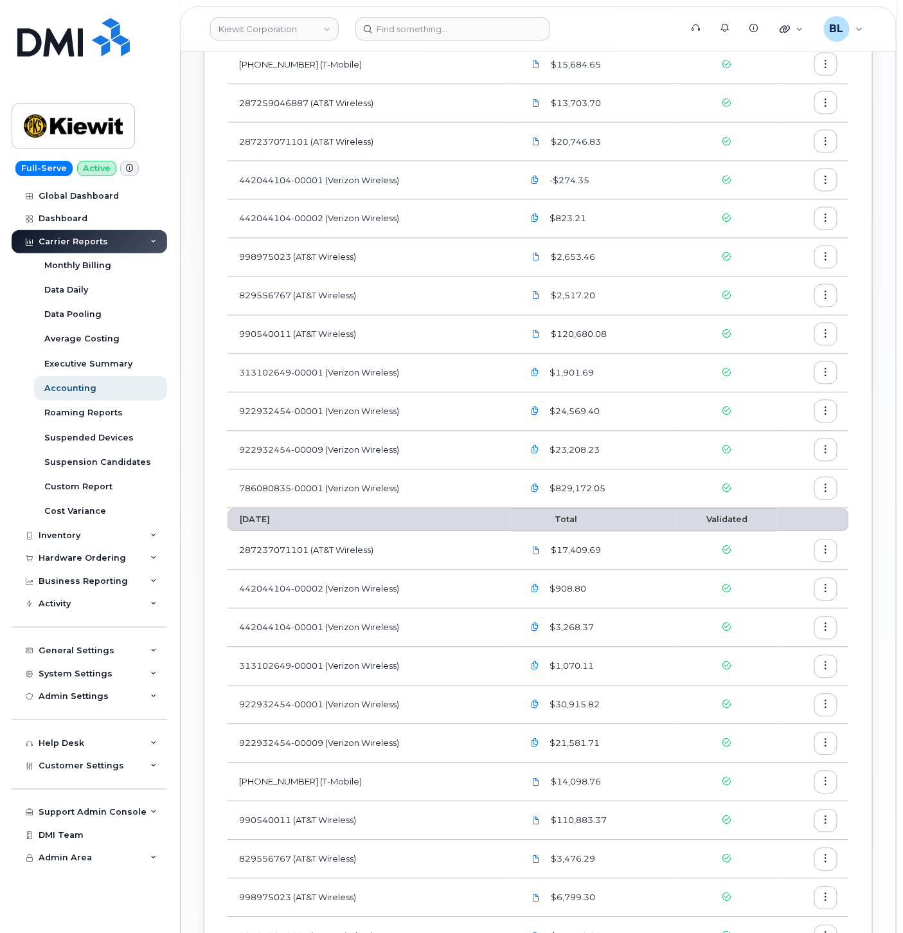
scroll to position [762, 0]
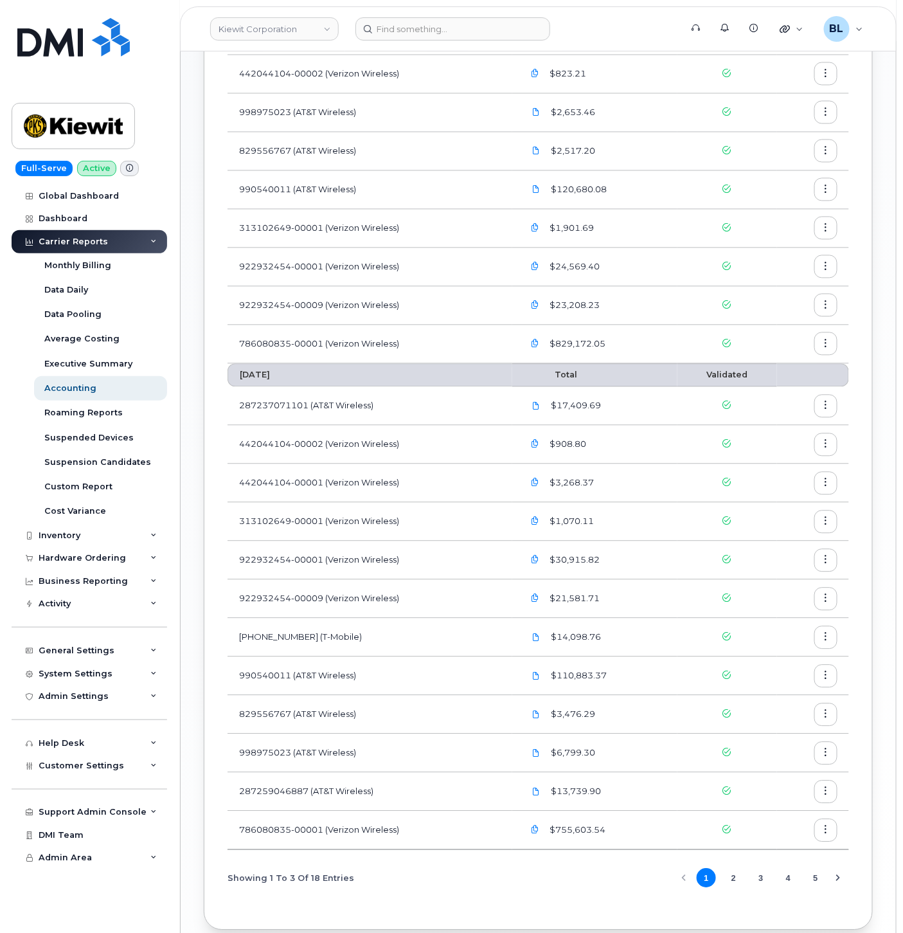
click at [536, 826] on icon "button" at bounding box center [536, 830] width 8 height 8
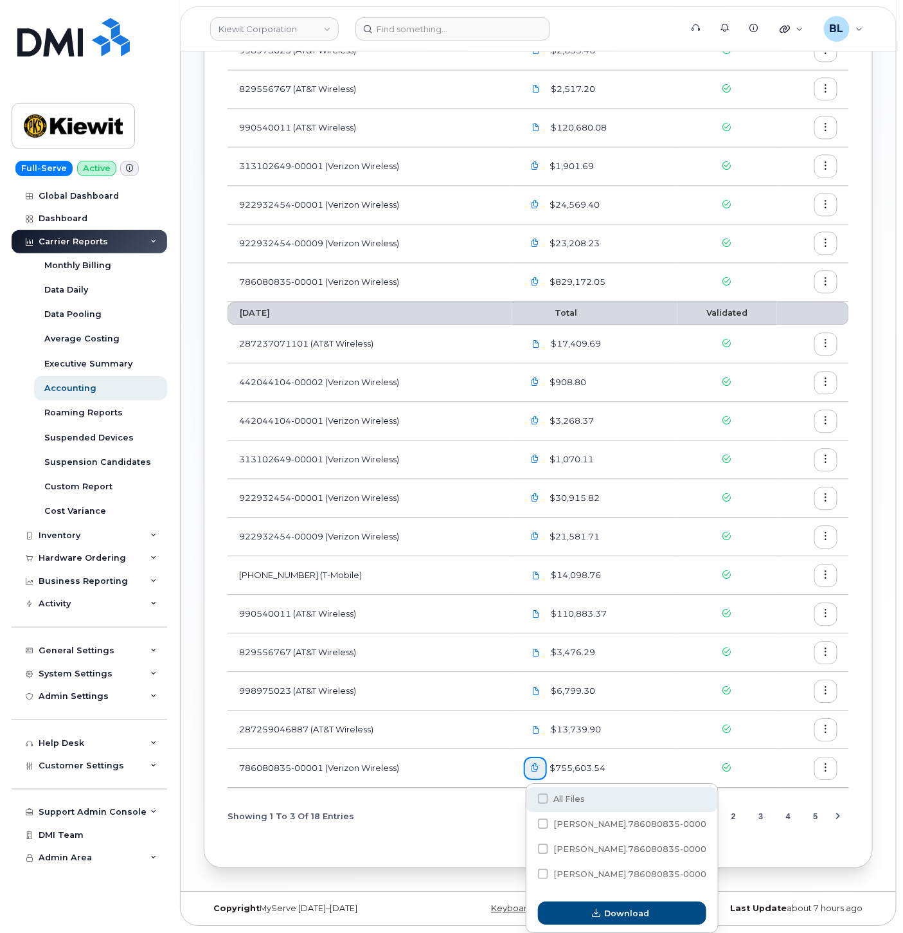
scroll to position [824, 0]
click at [548, 793] on label "All Files" at bounding box center [561, 798] width 47 height 10
click at [529, 796] on input "All Files" at bounding box center [526, 799] width 6 height 6
checkbox input "true"
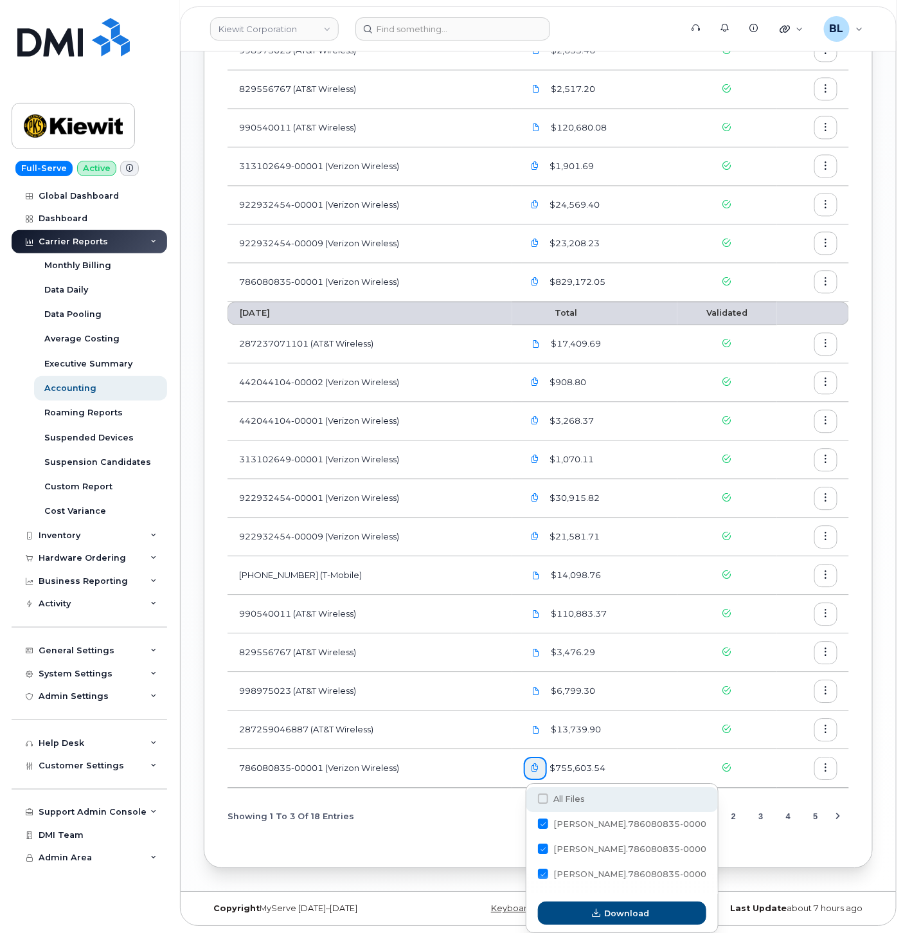
checkbox input "true"
click at [347, 798] on div "August 2025 Total Validated 998975023 (AT&T Wireless) $3,454.67 313102649-00001…" at bounding box center [539, 100] width 622 height 1488
